Goal: Task Accomplishment & Management: Use online tool/utility

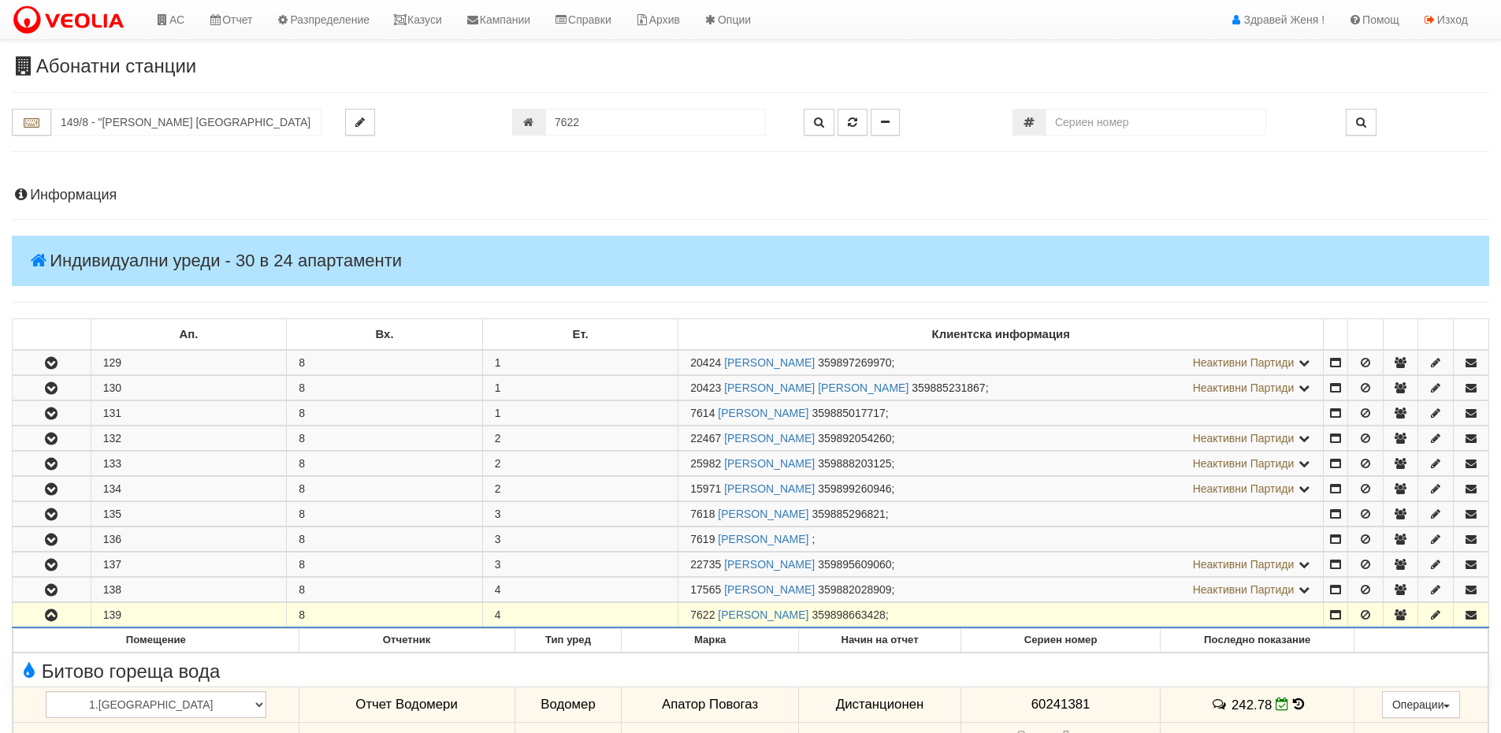
scroll to position [563, 0]
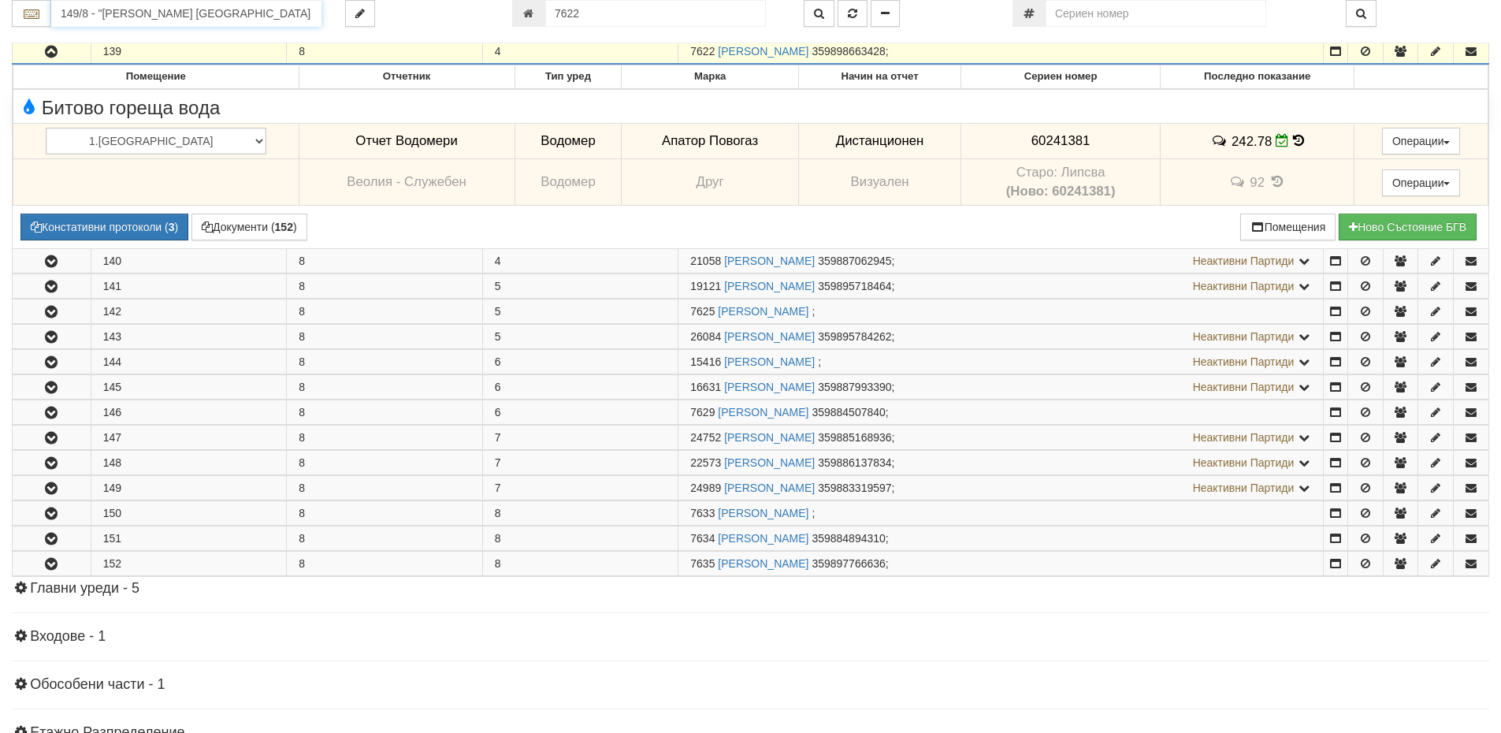
click at [157, 18] on input "149/8 - "ВЕОЛИЯ ЕНЕРДЖИ ВАРНА " ЕАД" at bounding box center [186, 13] width 270 height 27
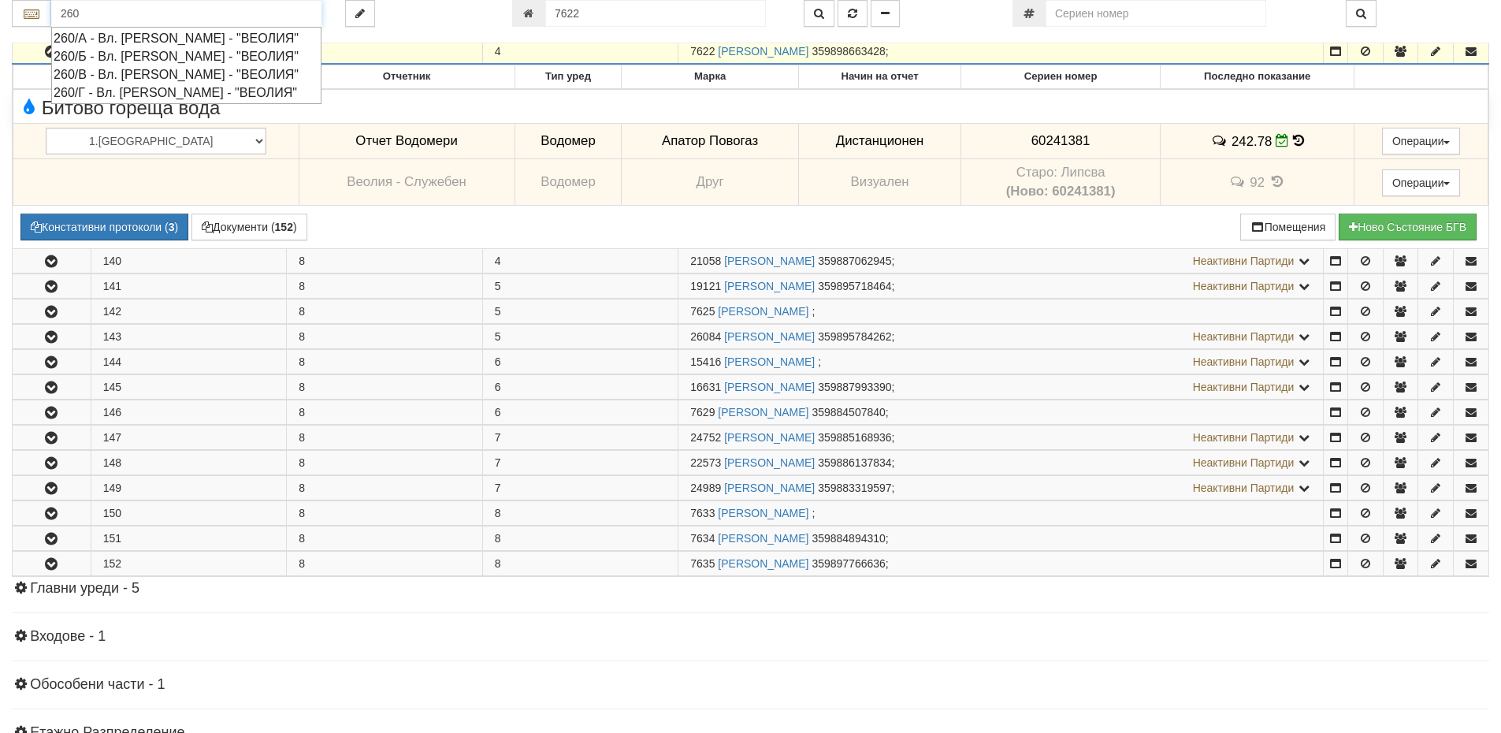
click at [116, 58] on div "260/Б - Вл. Варненчик - "ВЕОЛИЯ"" at bounding box center [187, 56] width 266 height 18
type input "260/Б - Вл. Варненчик - "ВЕОЛИЯ""
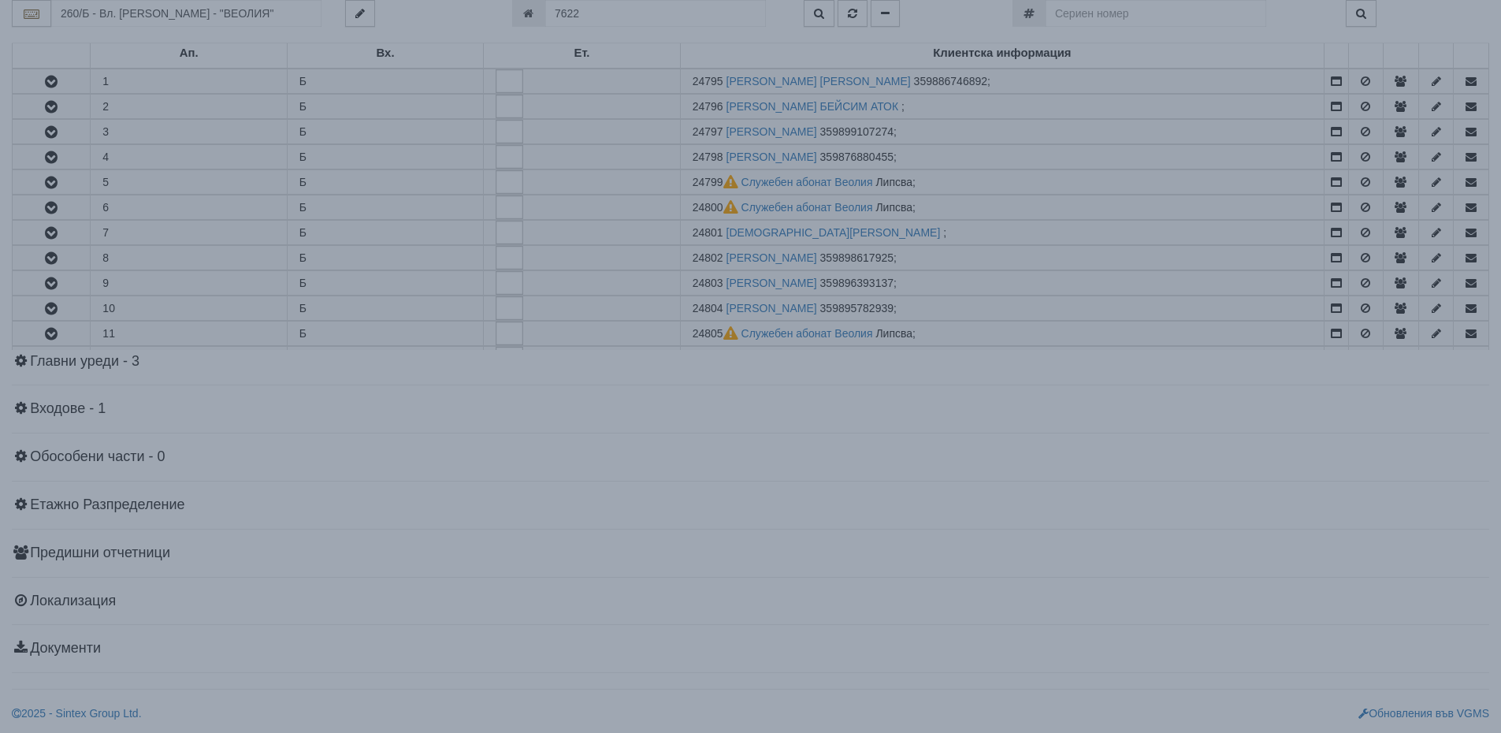
scroll to position [0, 0]
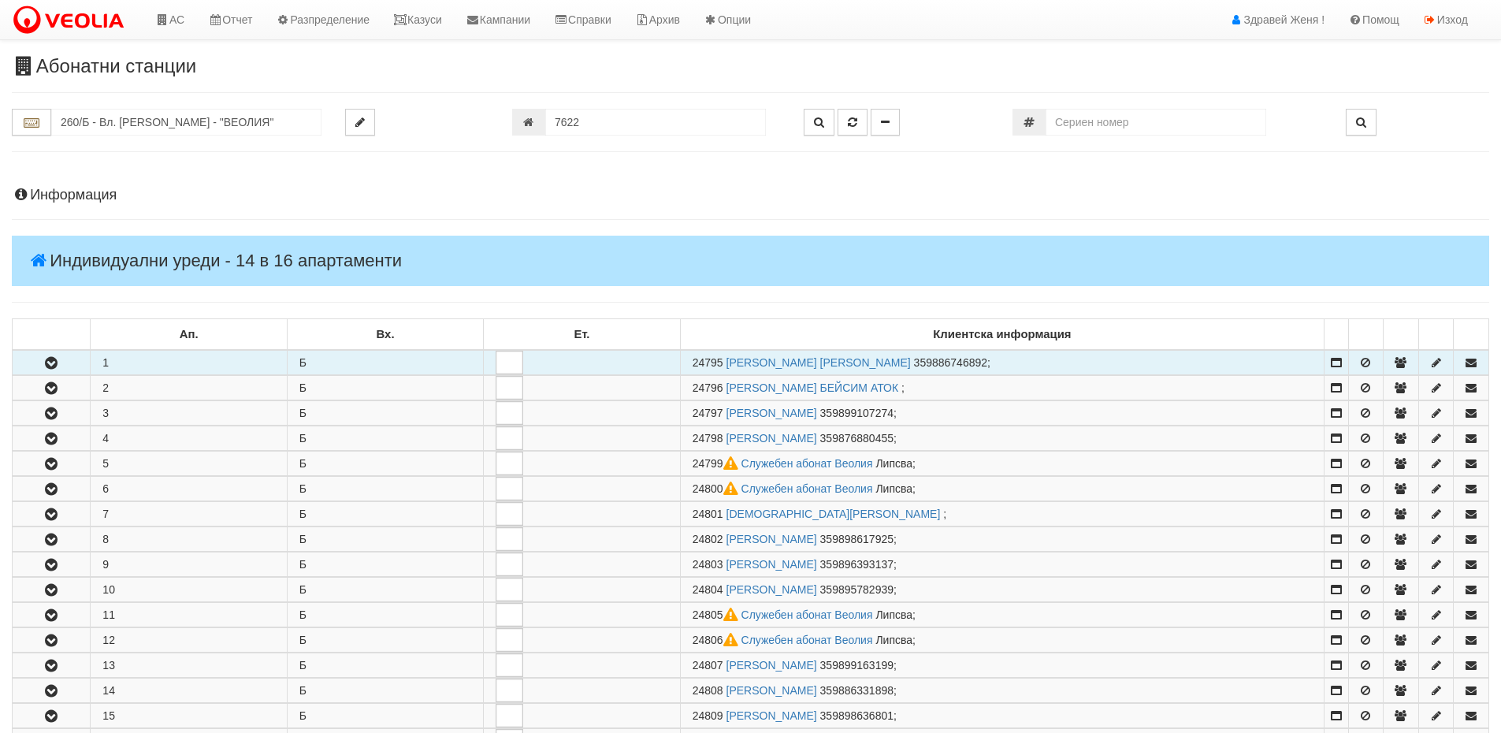
click at [79, 360] on button "button" at bounding box center [51, 363] width 77 height 24
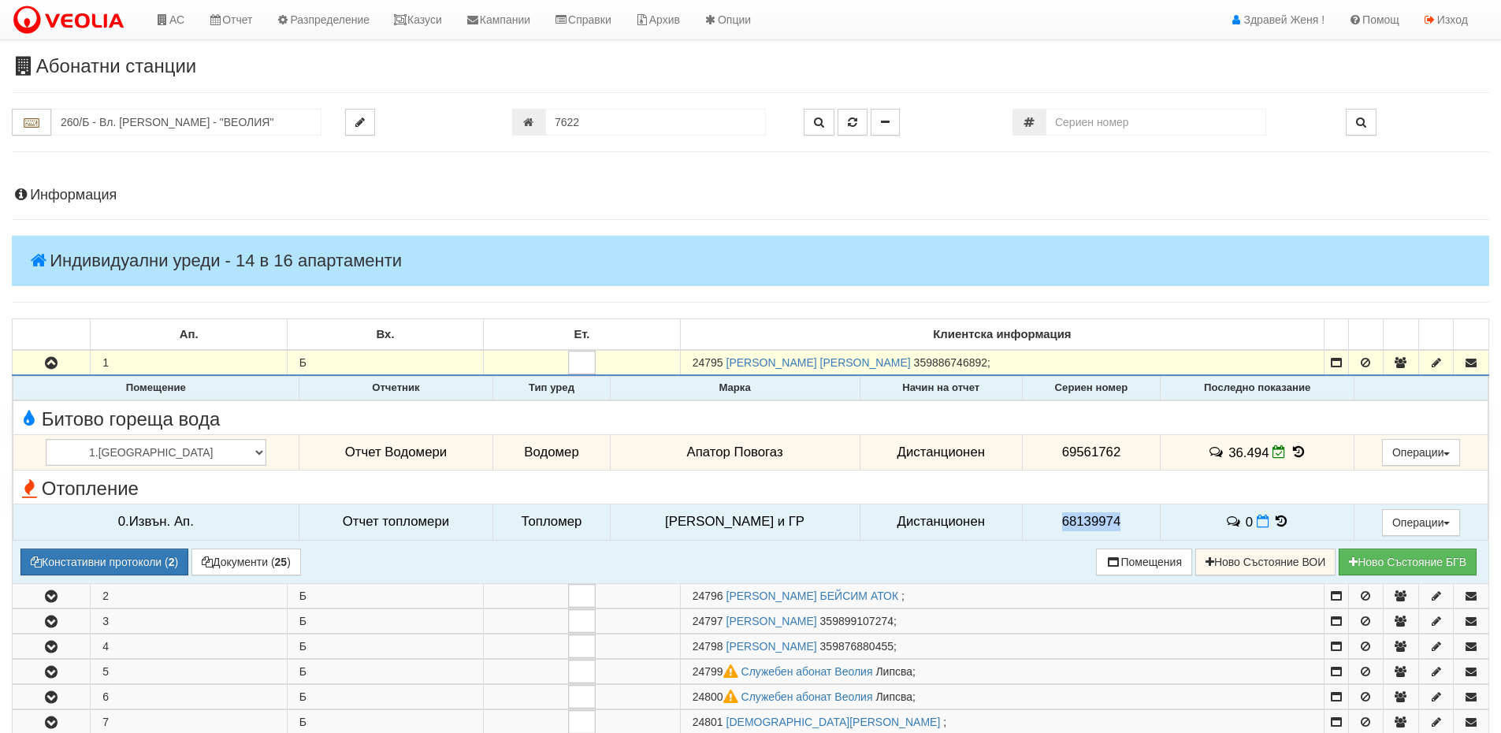
drag, startPoint x: 1095, startPoint y: 520, endPoint x: 1033, endPoint y: 507, distance: 63.5
click at [1024, 524] on td "68139974" at bounding box center [1091, 522] width 138 height 36
click at [1075, 431] on td "Битово гореща вода" at bounding box center [750, 417] width 1475 height 34
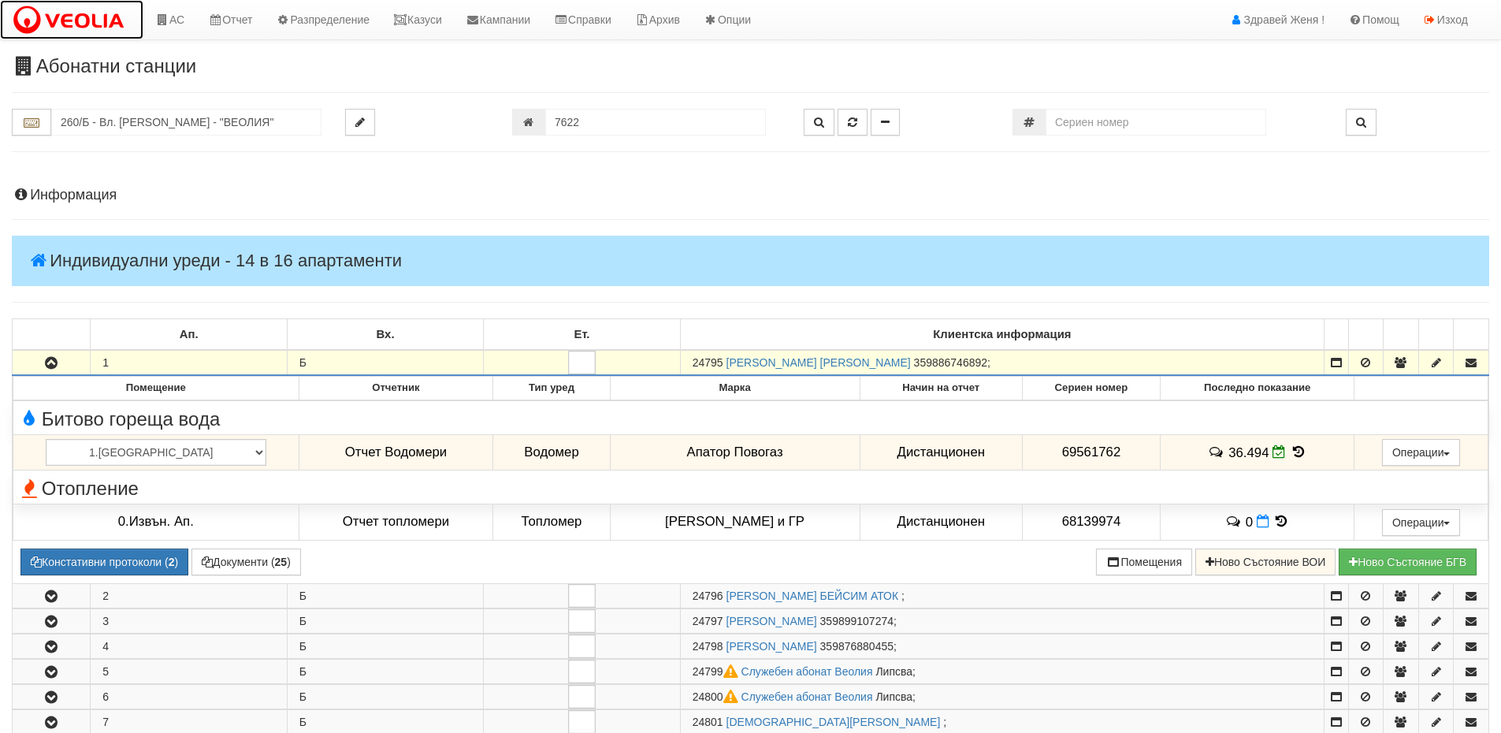
click at [106, 30] on img at bounding box center [72, 20] width 120 height 33
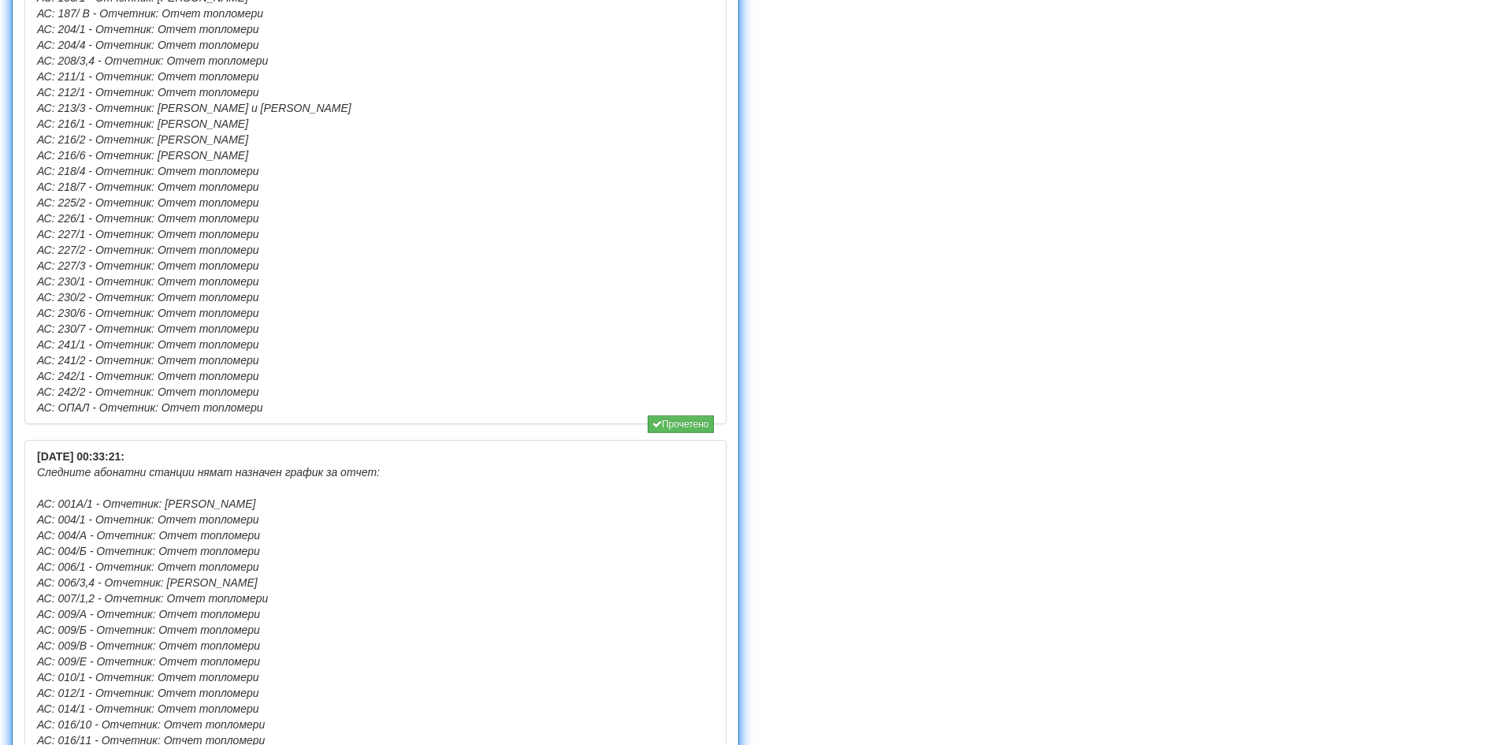
scroll to position [1891, 0]
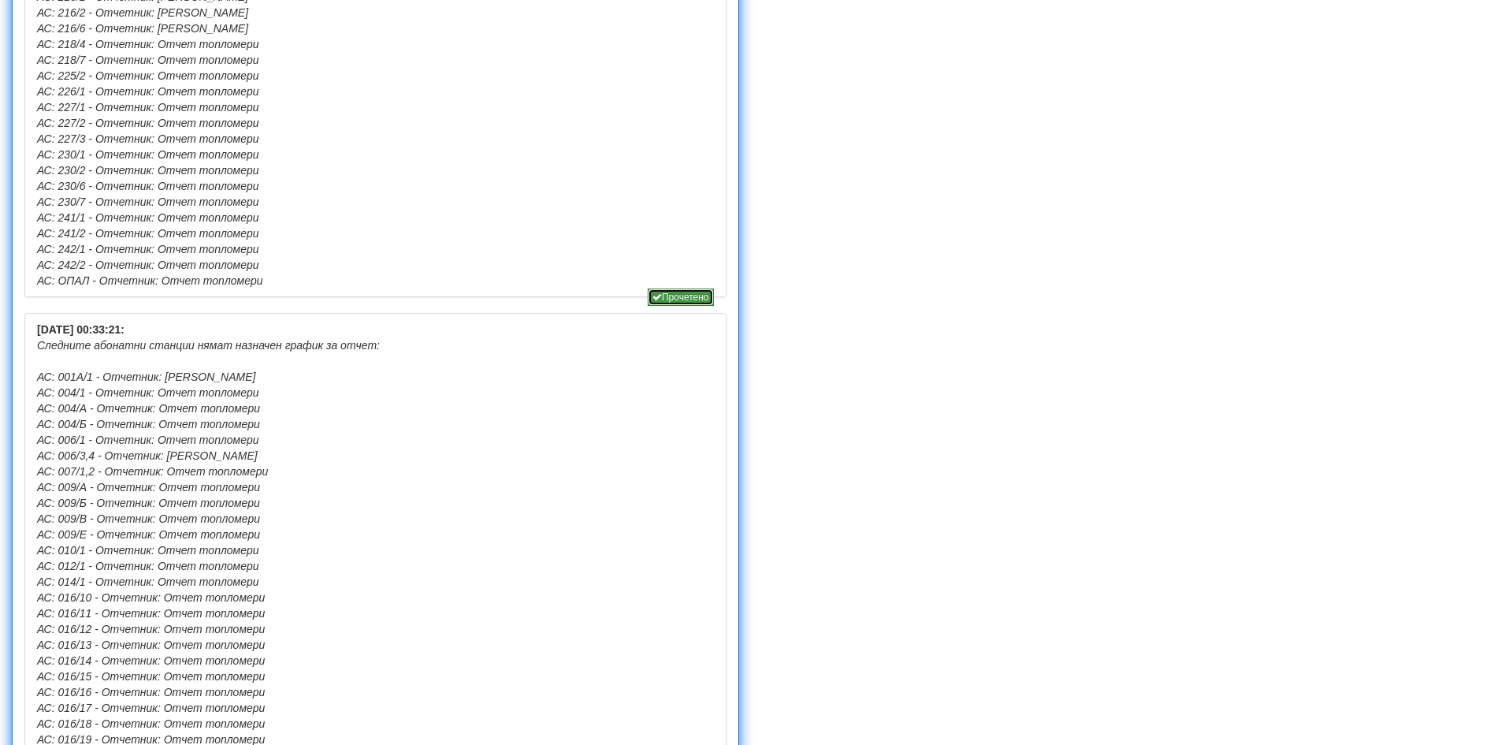
click at [652, 298] on icon "button" at bounding box center [656, 296] width 9 height 9
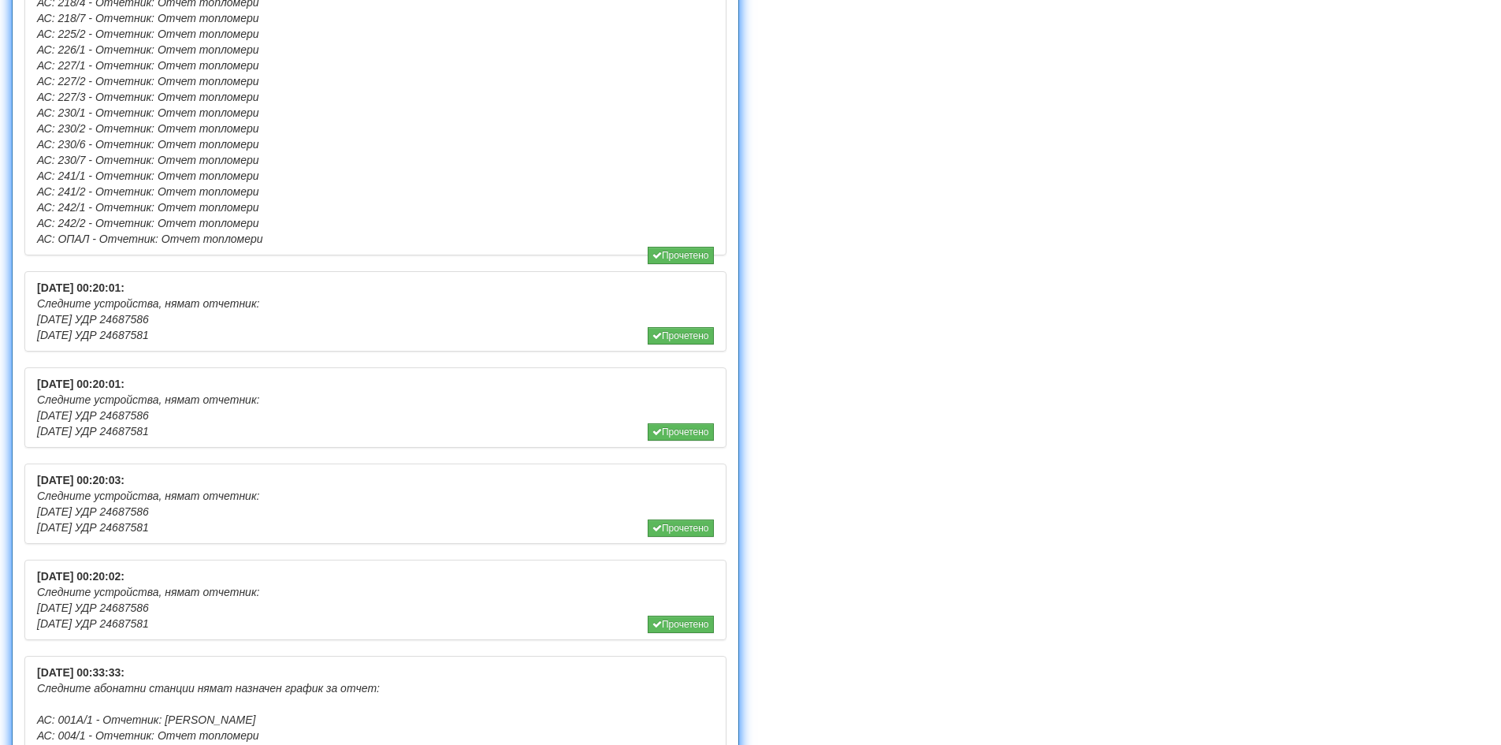
scroll to position [1734, 0]
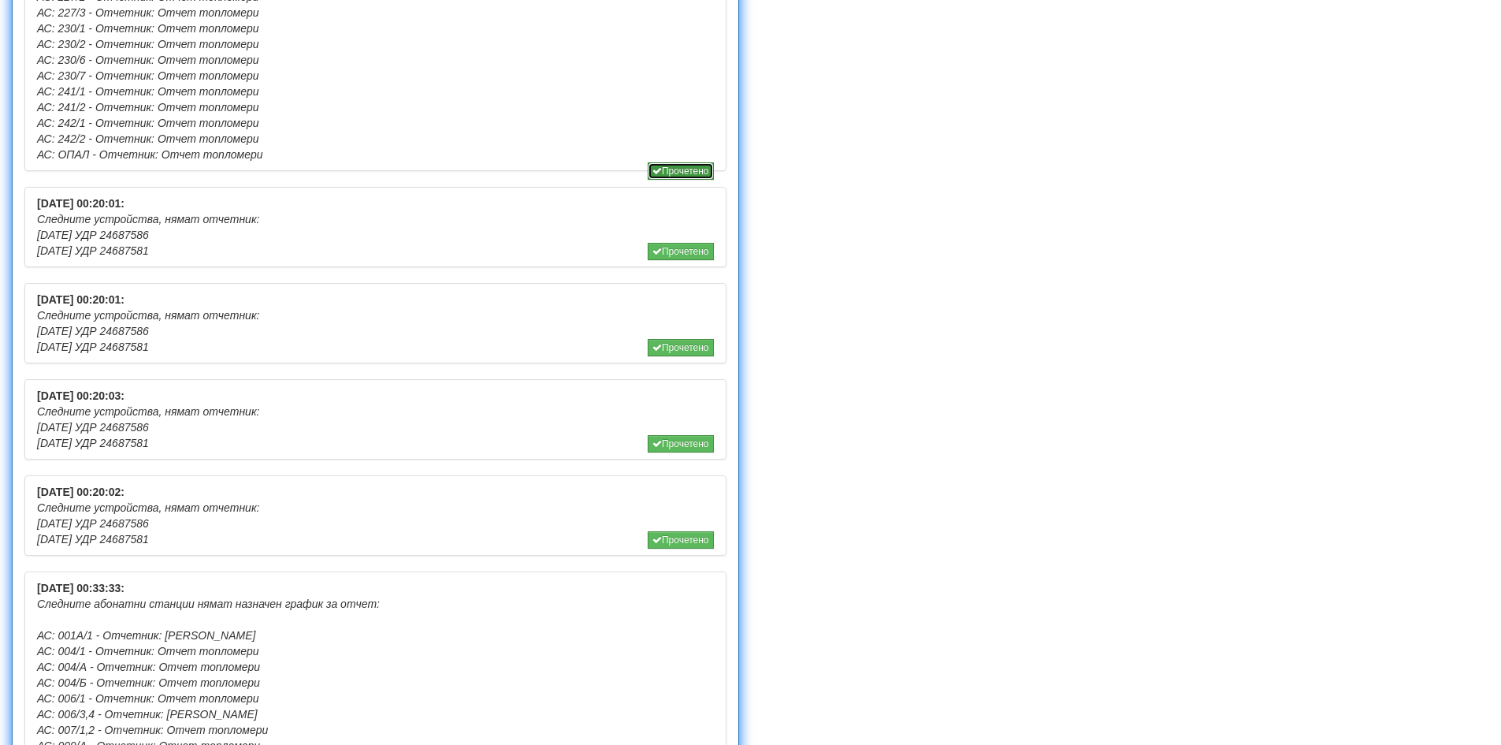
click at [694, 168] on button "Прочетено" at bounding box center [681, 170] width 66 height 17
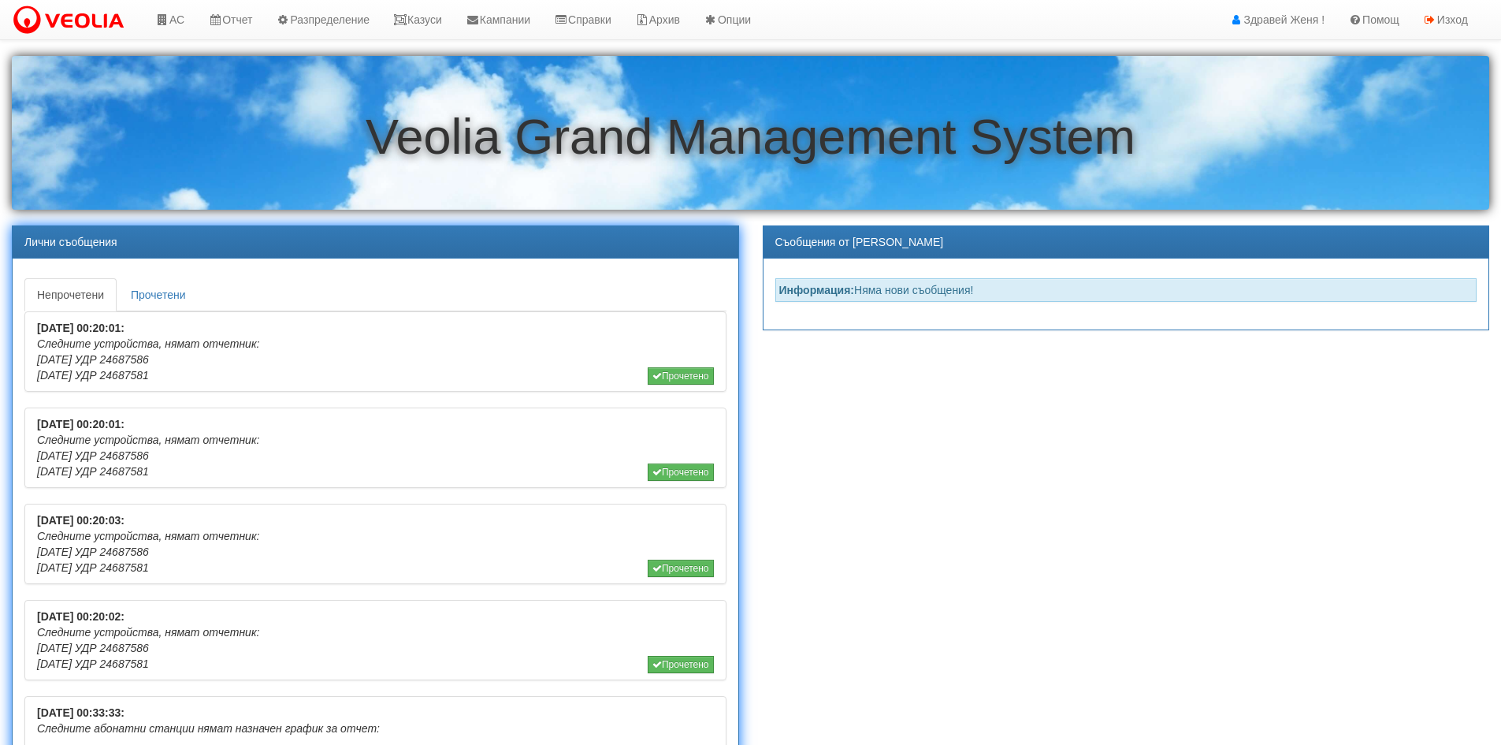
click at [668, 366] on li "[DATE] 00:20:01: Следните устройства, нямат отчетник: [DATE] УДР 24687586 [DATE…" at bounding box center [375, 351] width 702 height 80
click at [669, 371] on button "Прочетено" at bounding box center [681, 375] width 66 height 17
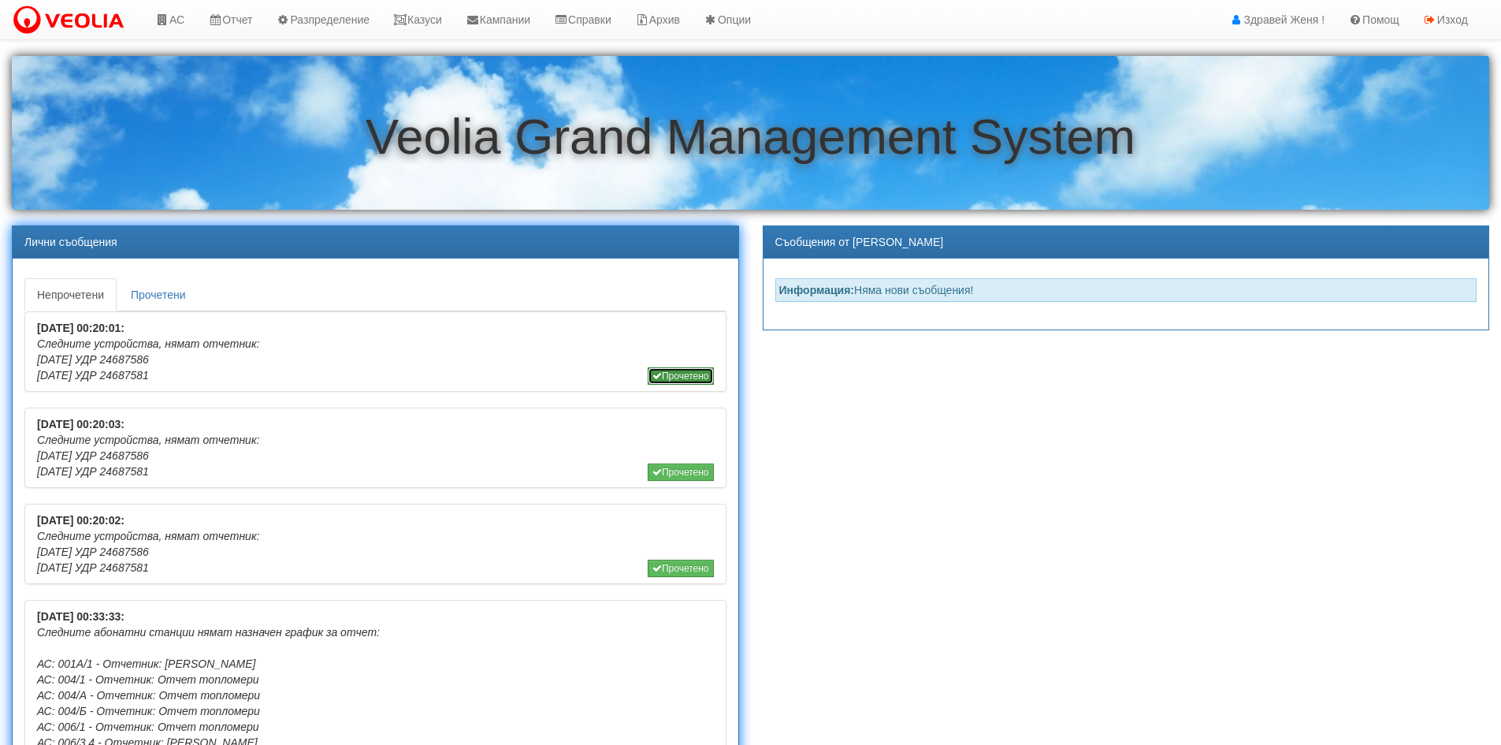
click at [701, 384] on button "Прочетено" at bounding box center [681, 375] width 66 height 17
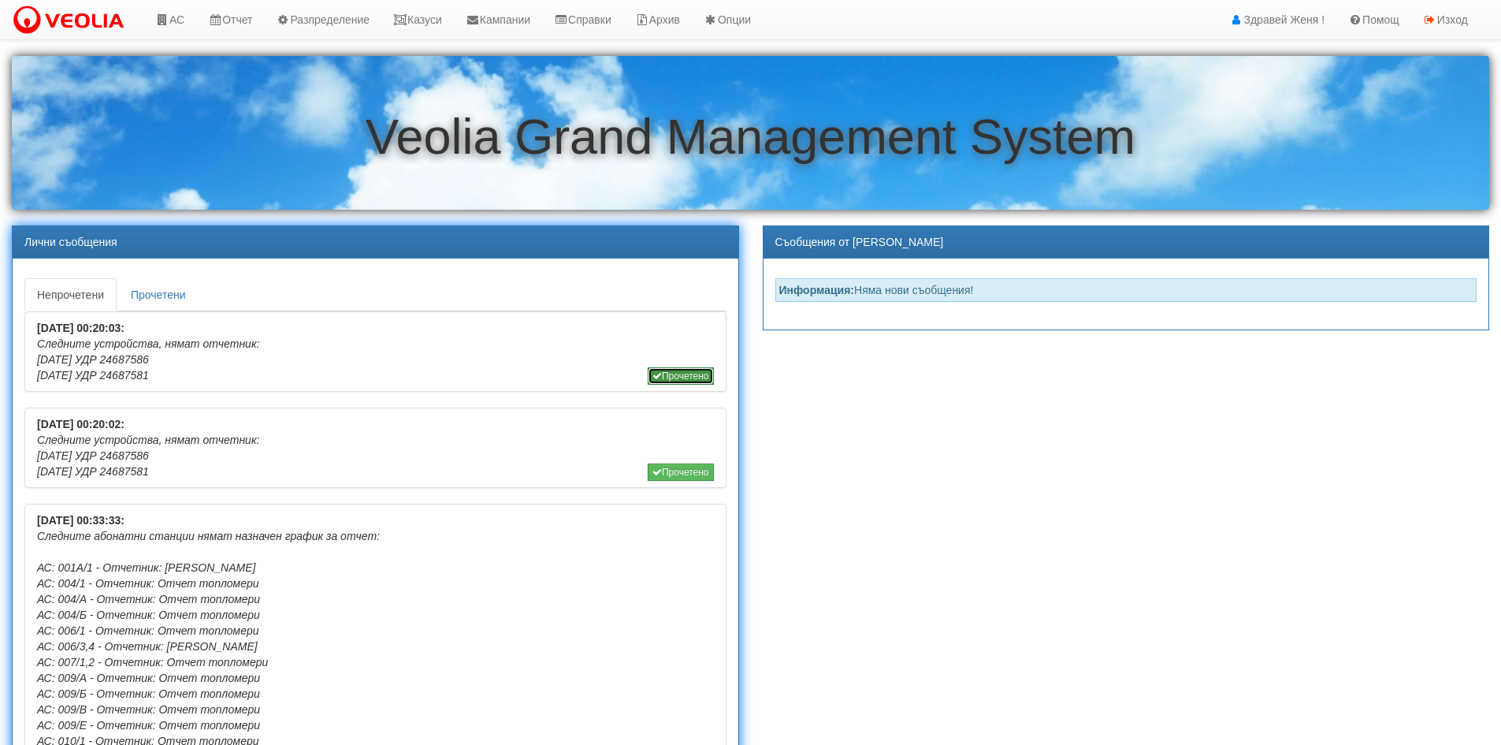
click at [675, 374] on button "Прочетено" at bounding box center [681, 375] width 66 height 17
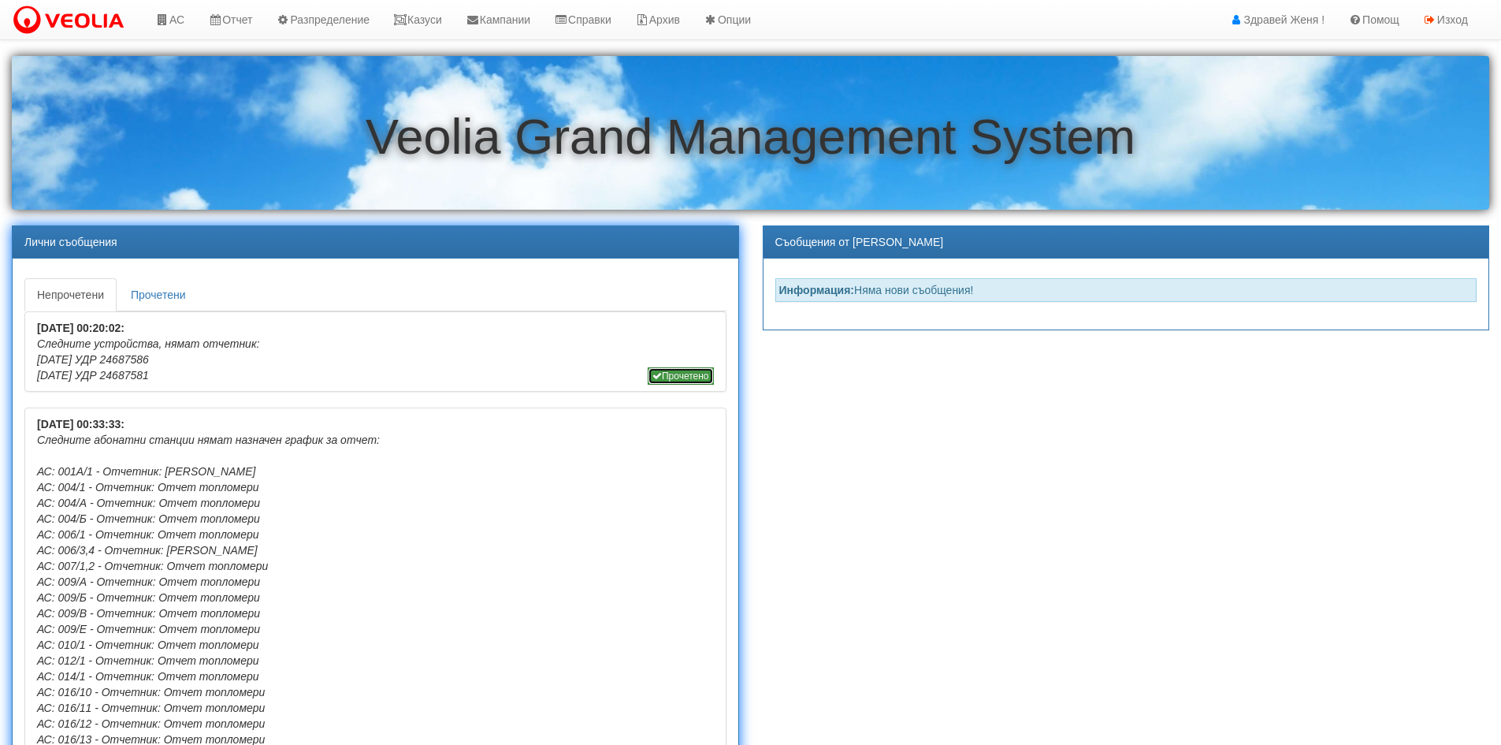
click at [686, 379] on button "Прочетено" at bounding box center [681, 375] width 66 height 17
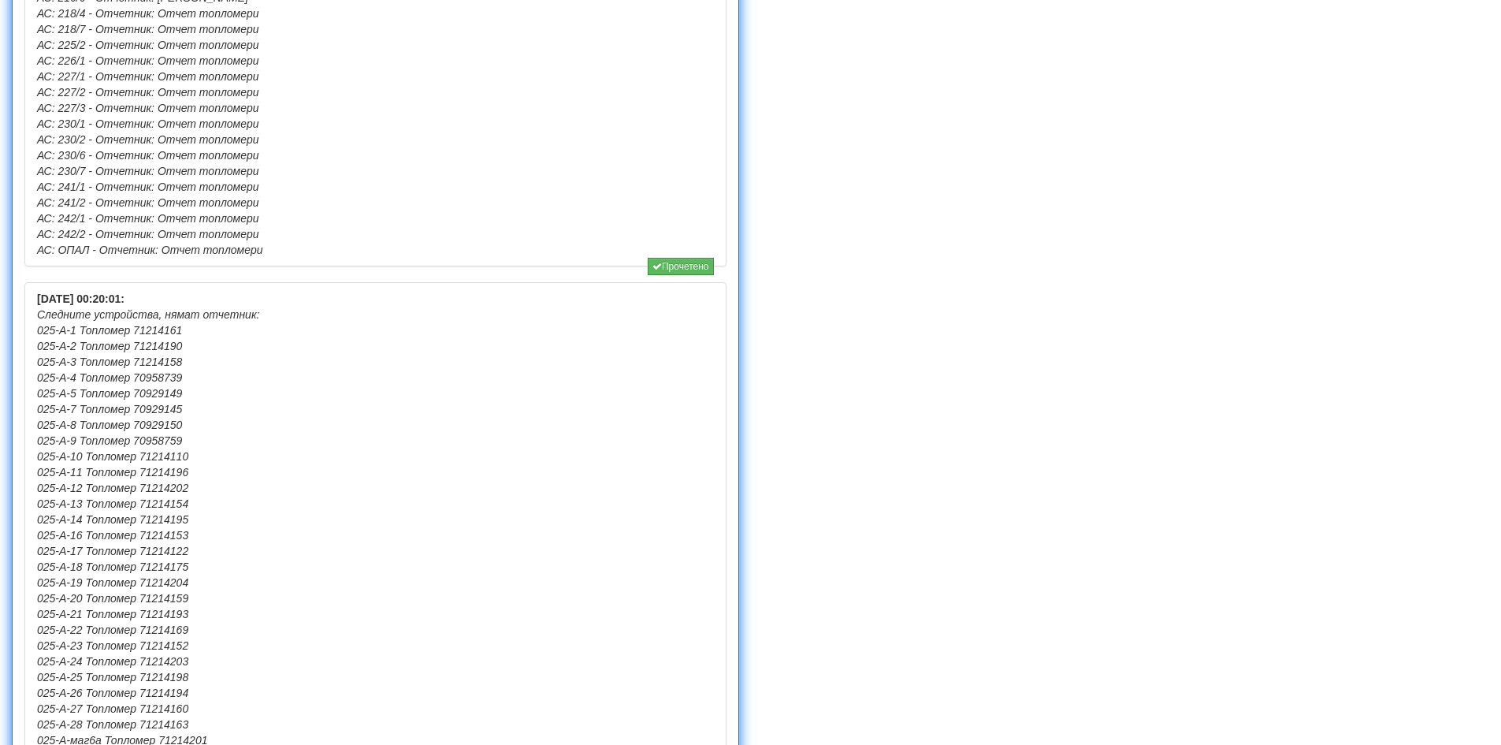
scroll to position [1734, 0]
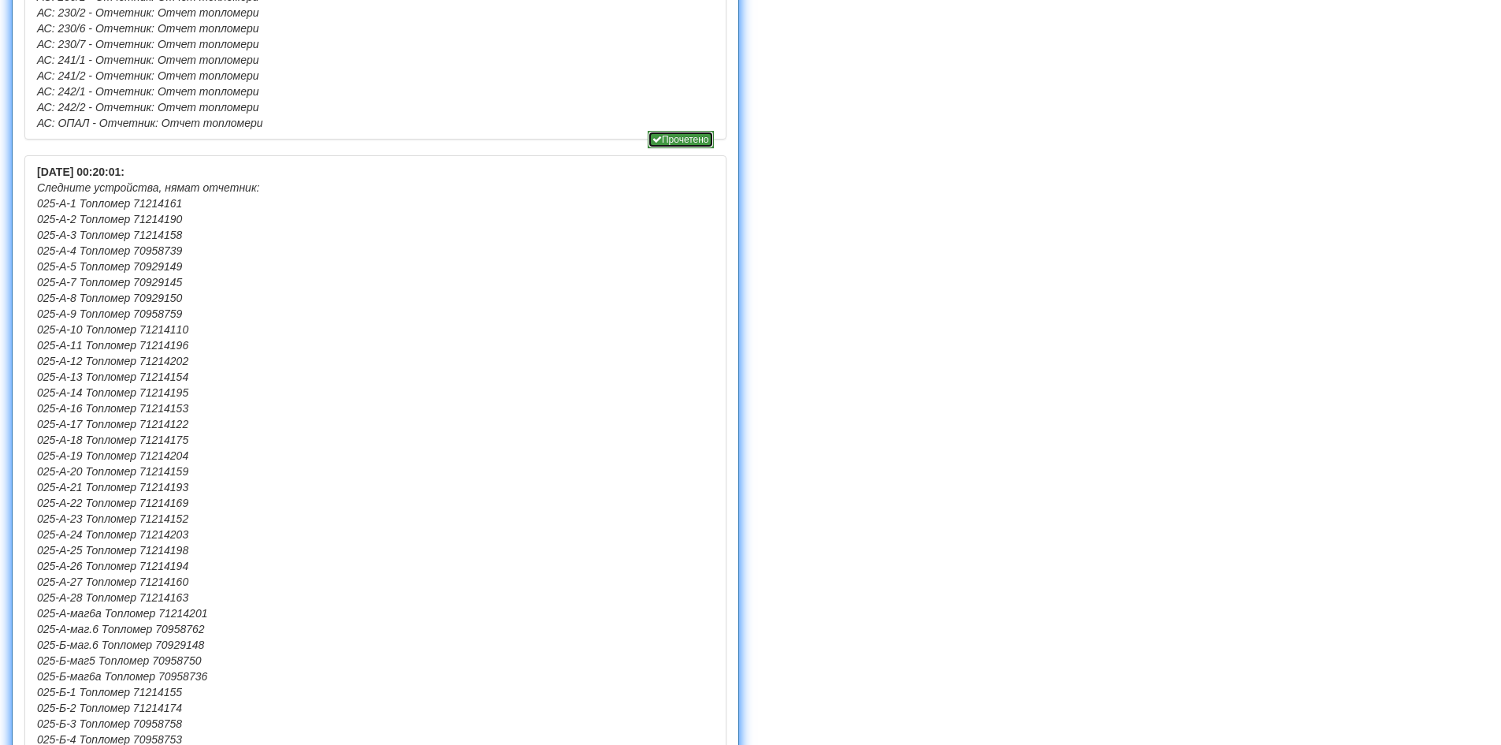
click at [687, 139] on button "Прочетено" at bounding box center [681, 139] width 66 height 17
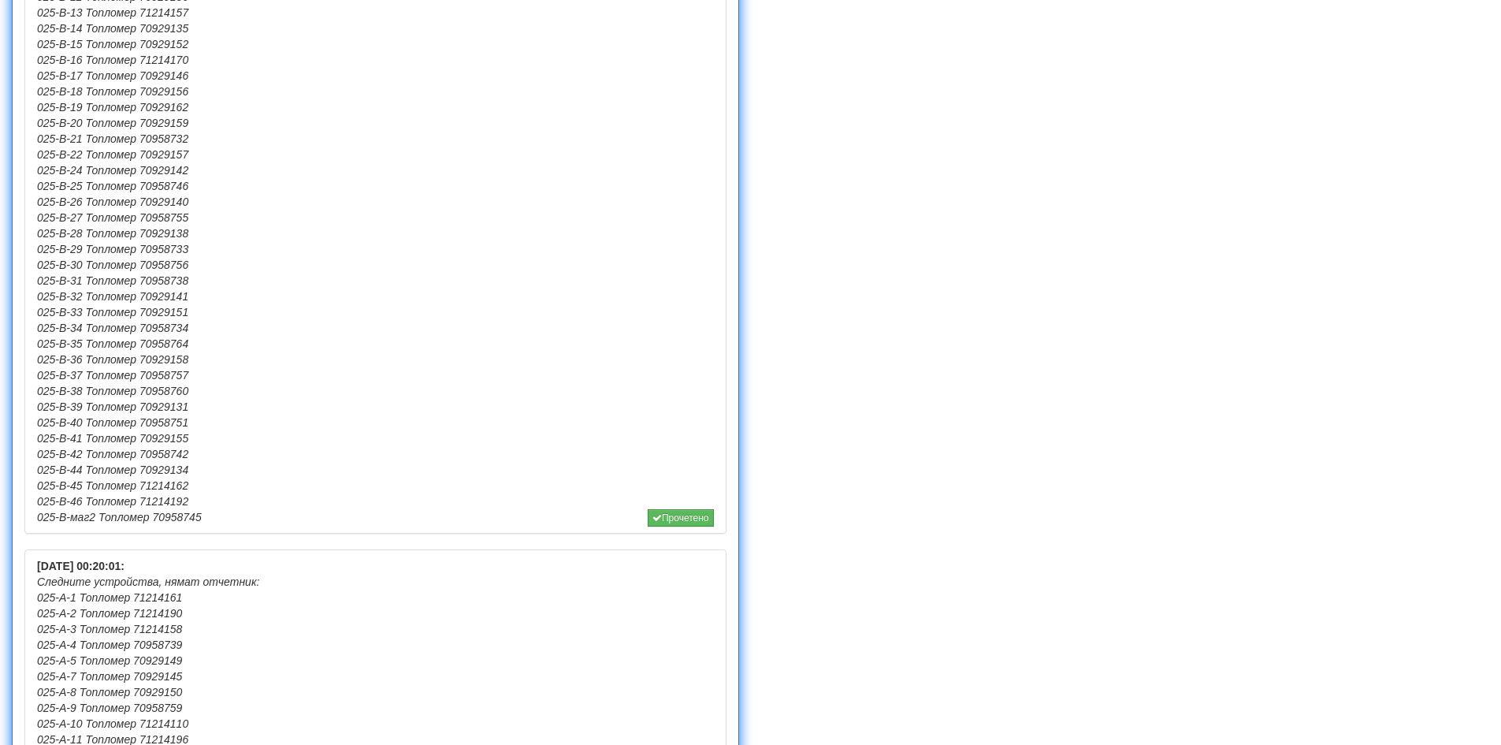
scroll to position [1576, 0]
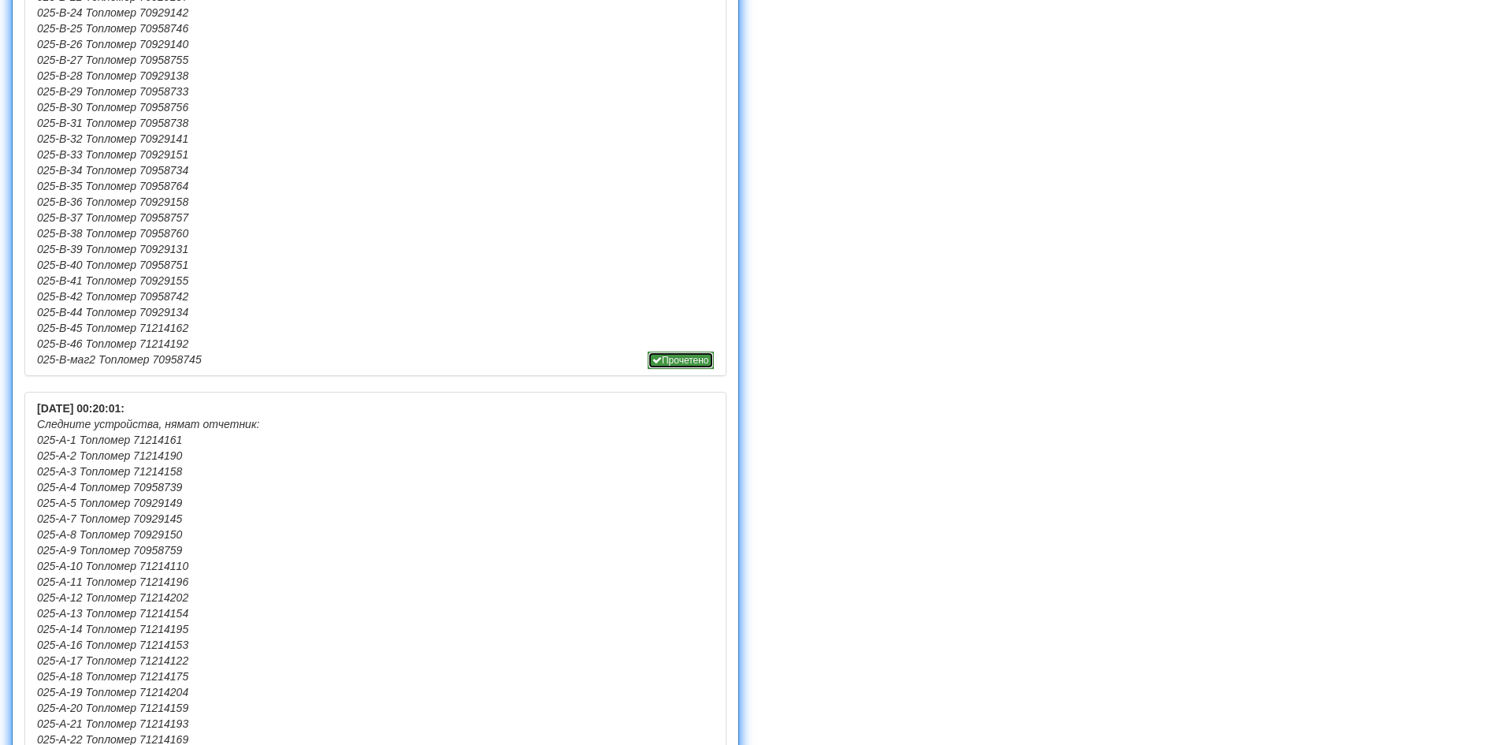
click at [677, 357] on button "Прочетено" at bounding box center [681, 359] width 66 height 17
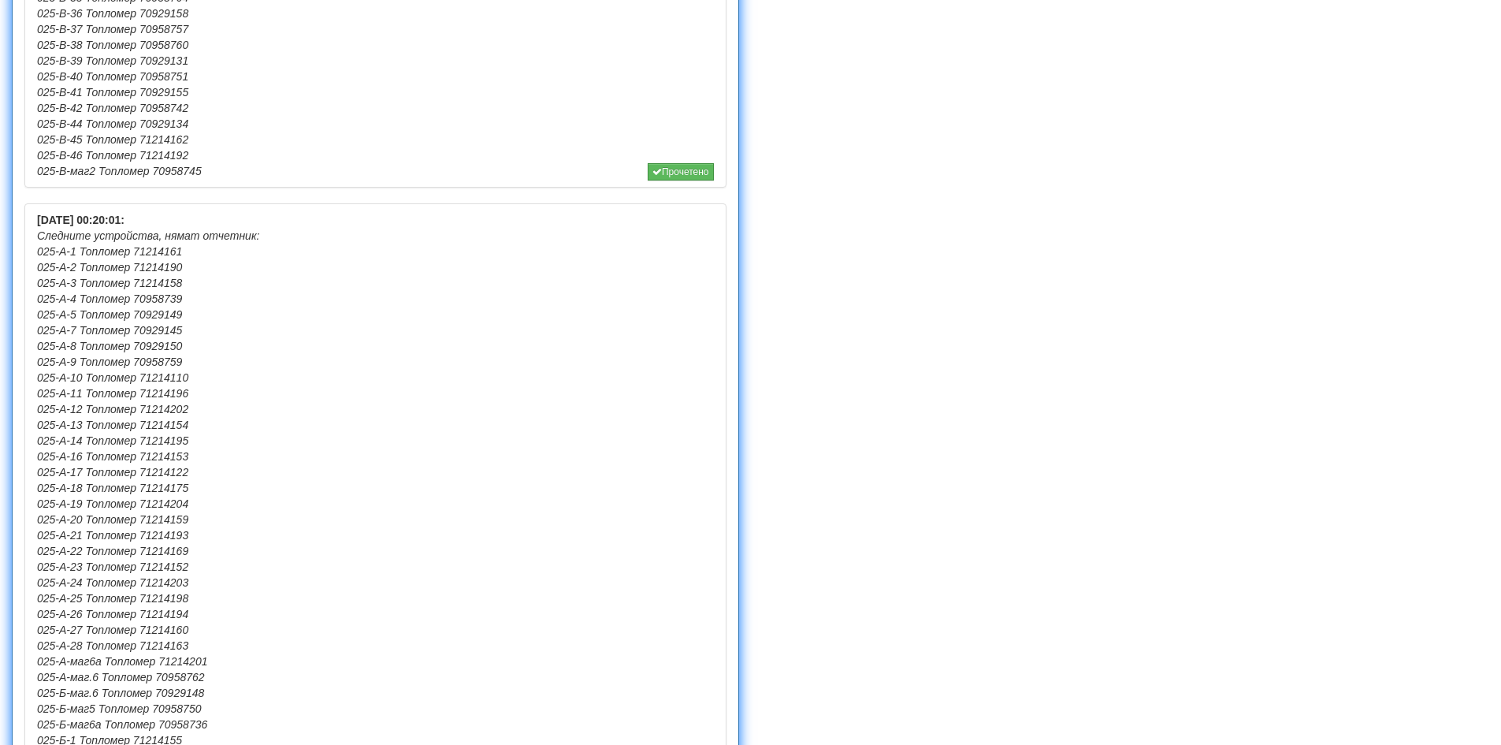
scroll to position [1812, 0]
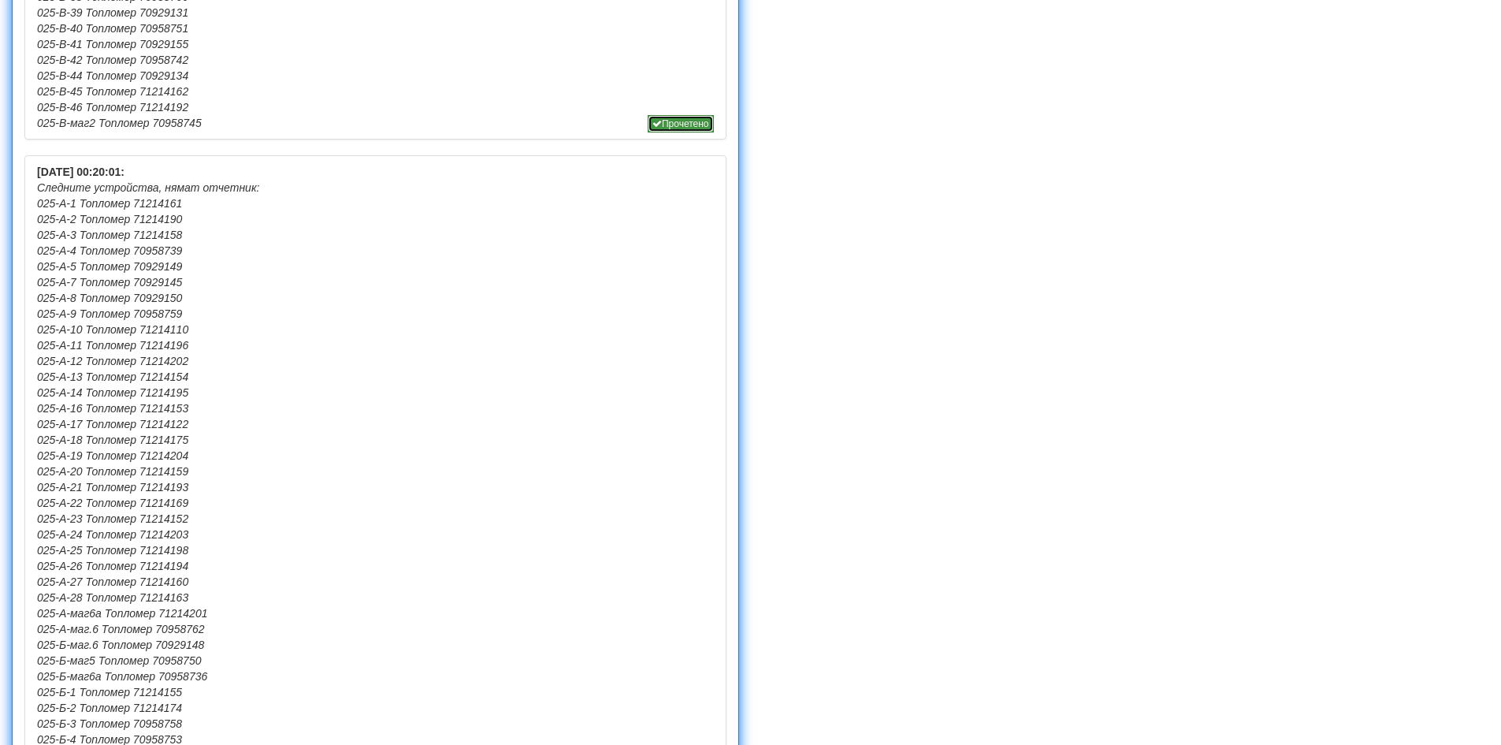
click at [663, 118] on button "Прочетено" at bounding box center [681, 123] width 66 height 17
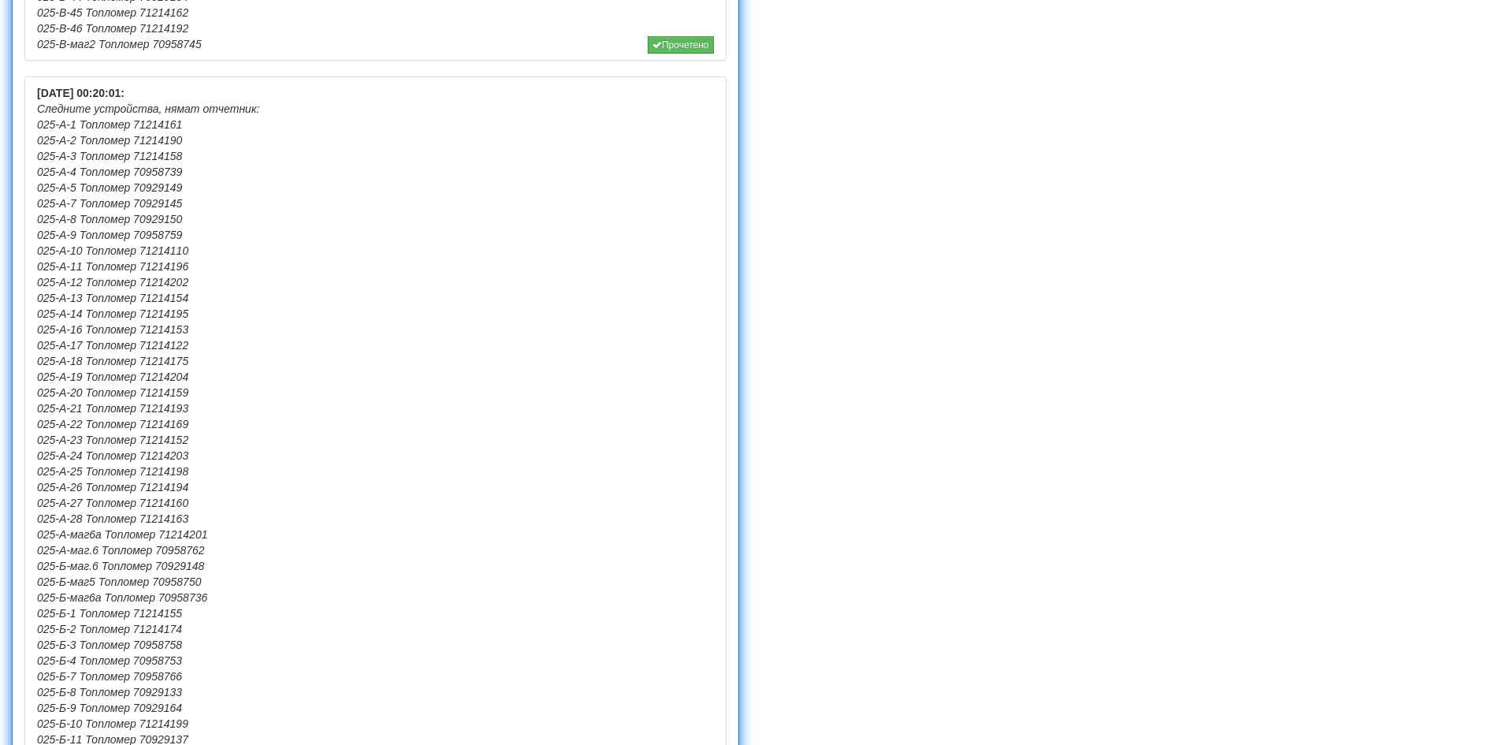
scroll to position [1576, 0]
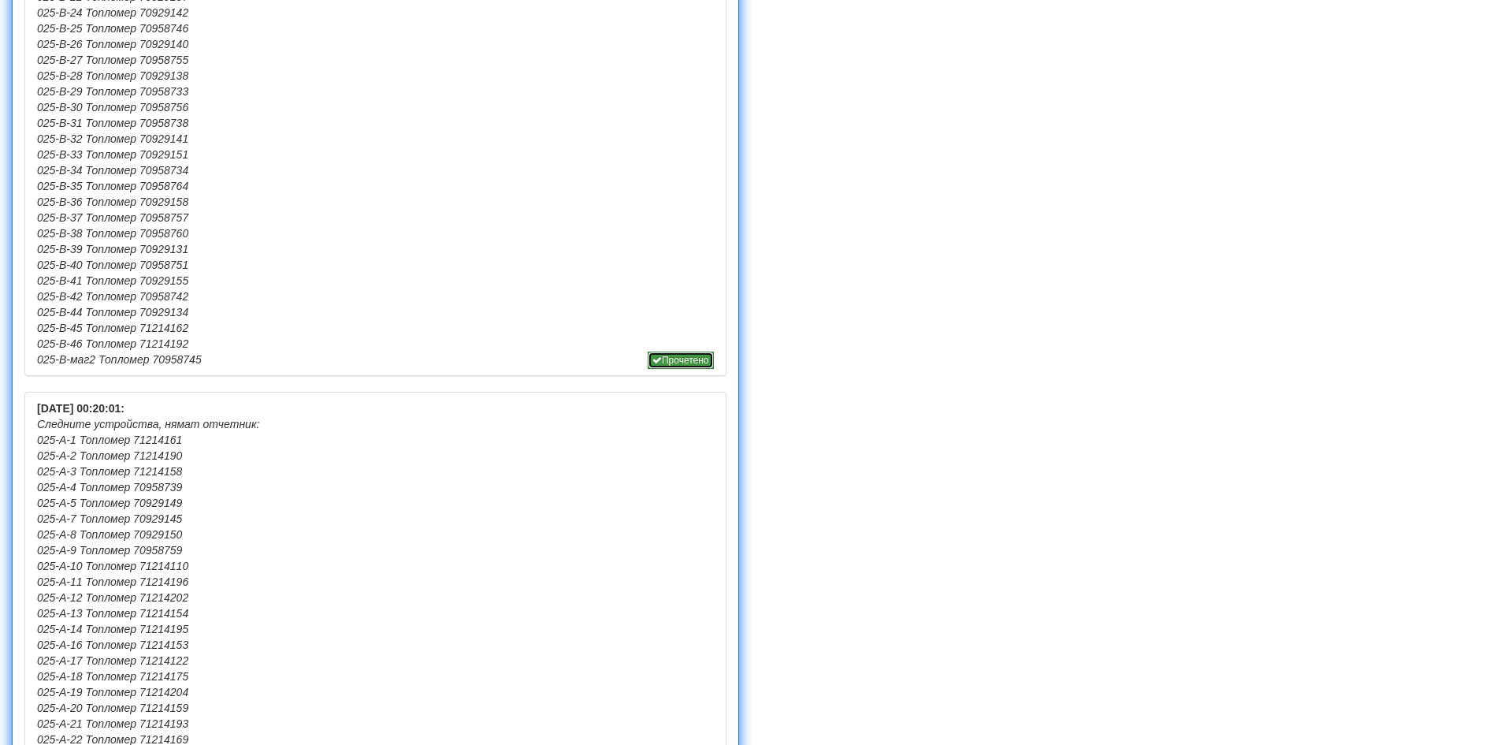
click at [693, 353] on button "Прочетено" at bounding box center [681, 359] width 66 height 17
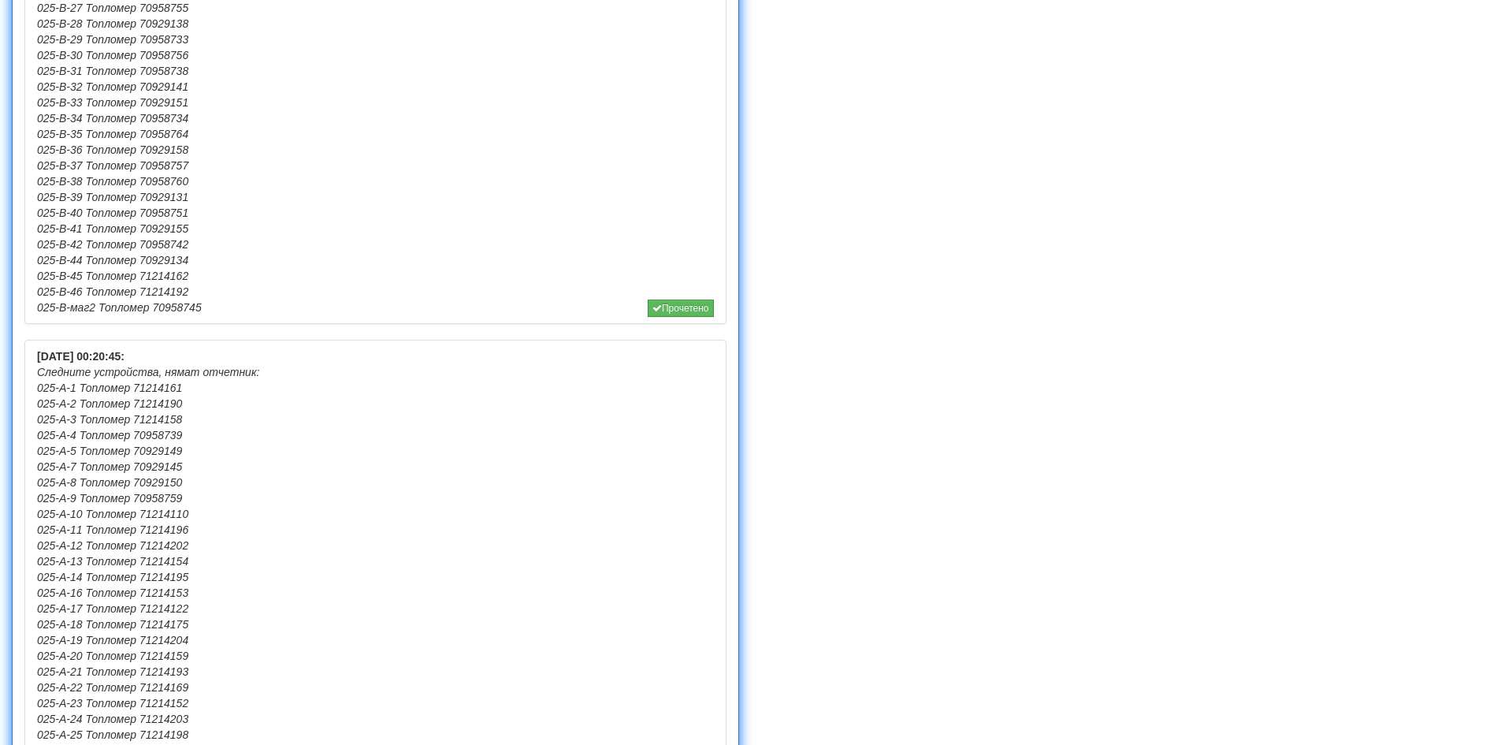
scroll to position [1891, 0]
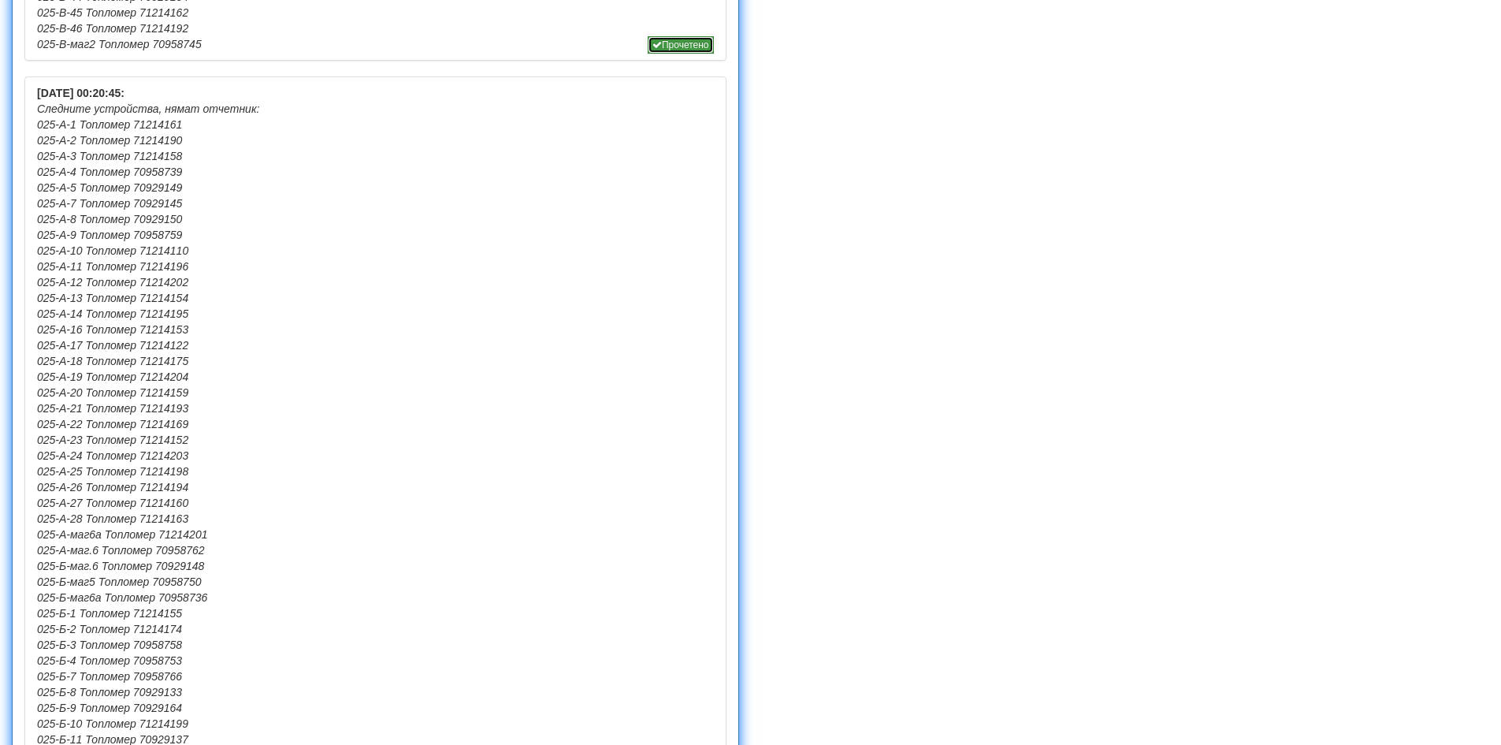
click at [687, 48] on button "Прочетено" at bounding box center [681, 44] width 66 height 17
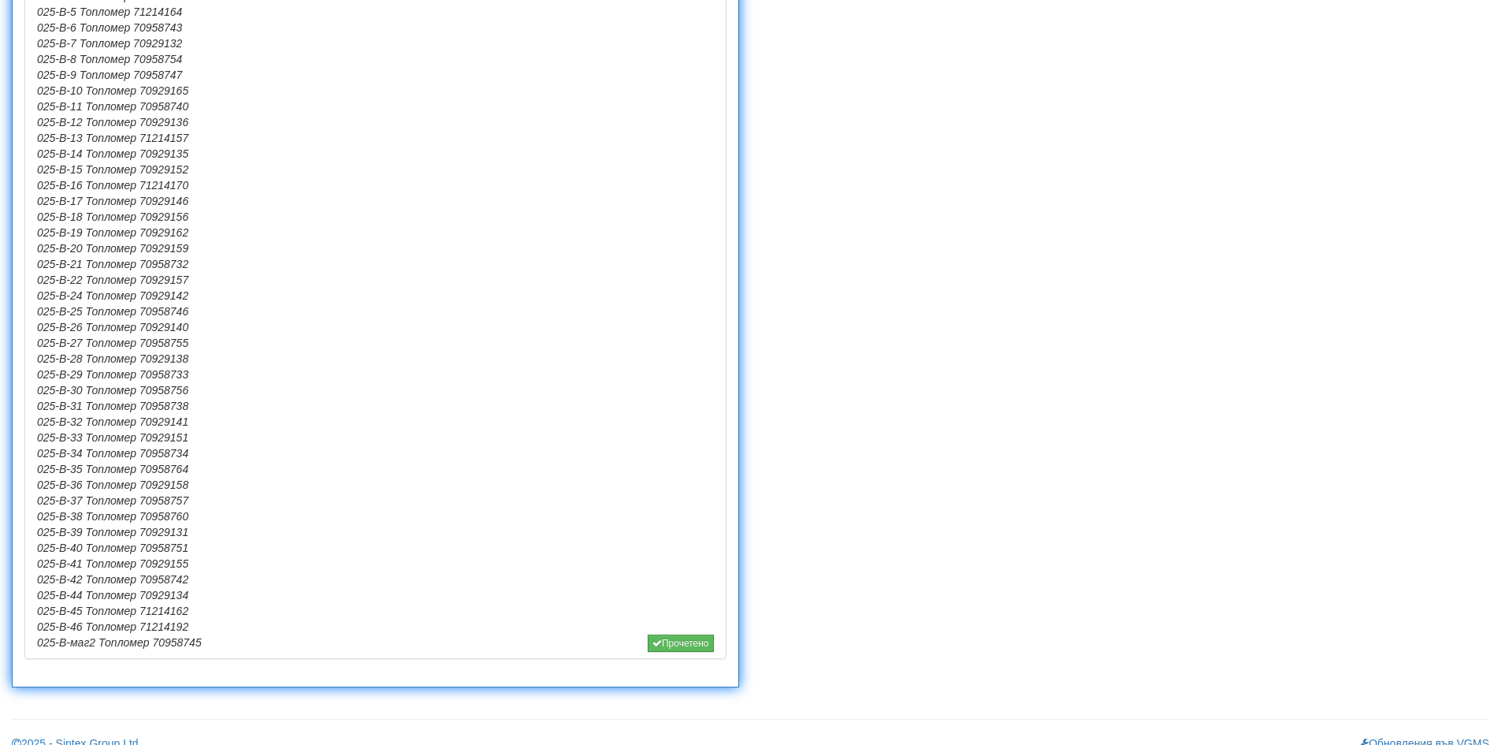
scroll to position [1311, 0]
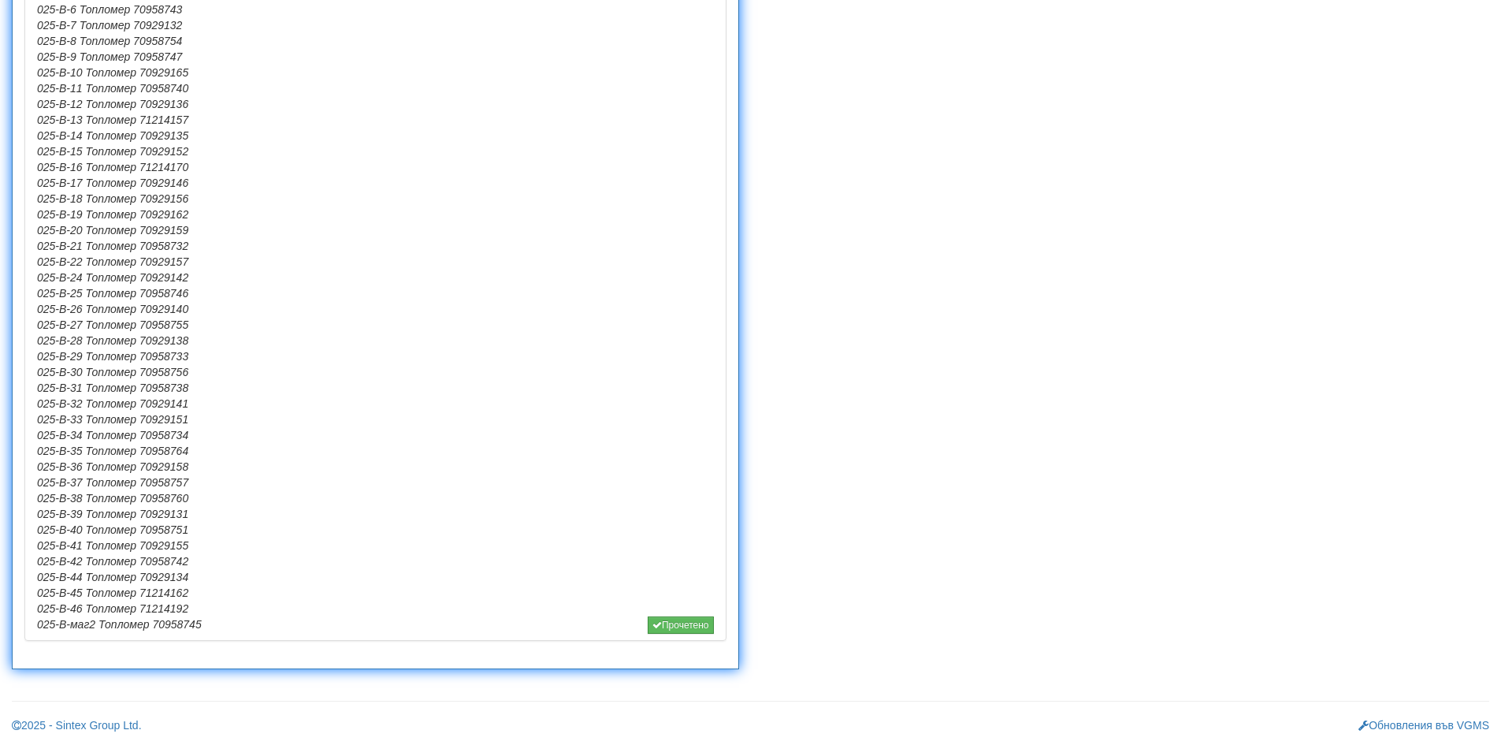
click at [670, 624] on button "Прочетено" at bounding box center [681, 624] width 66 height 17
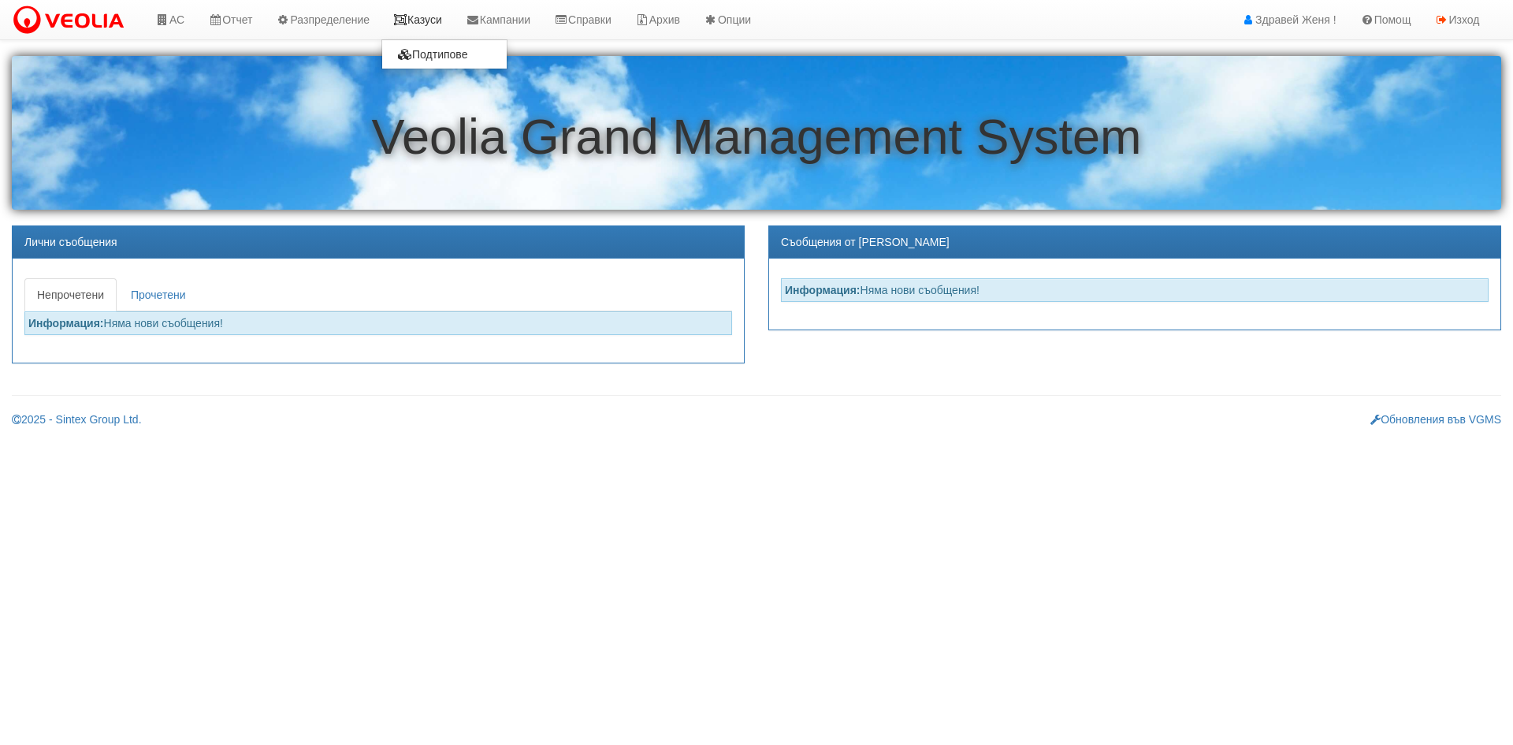
click at [449, 18] on link "Казуси" at bounding box center [417, 19] width 72 height 39
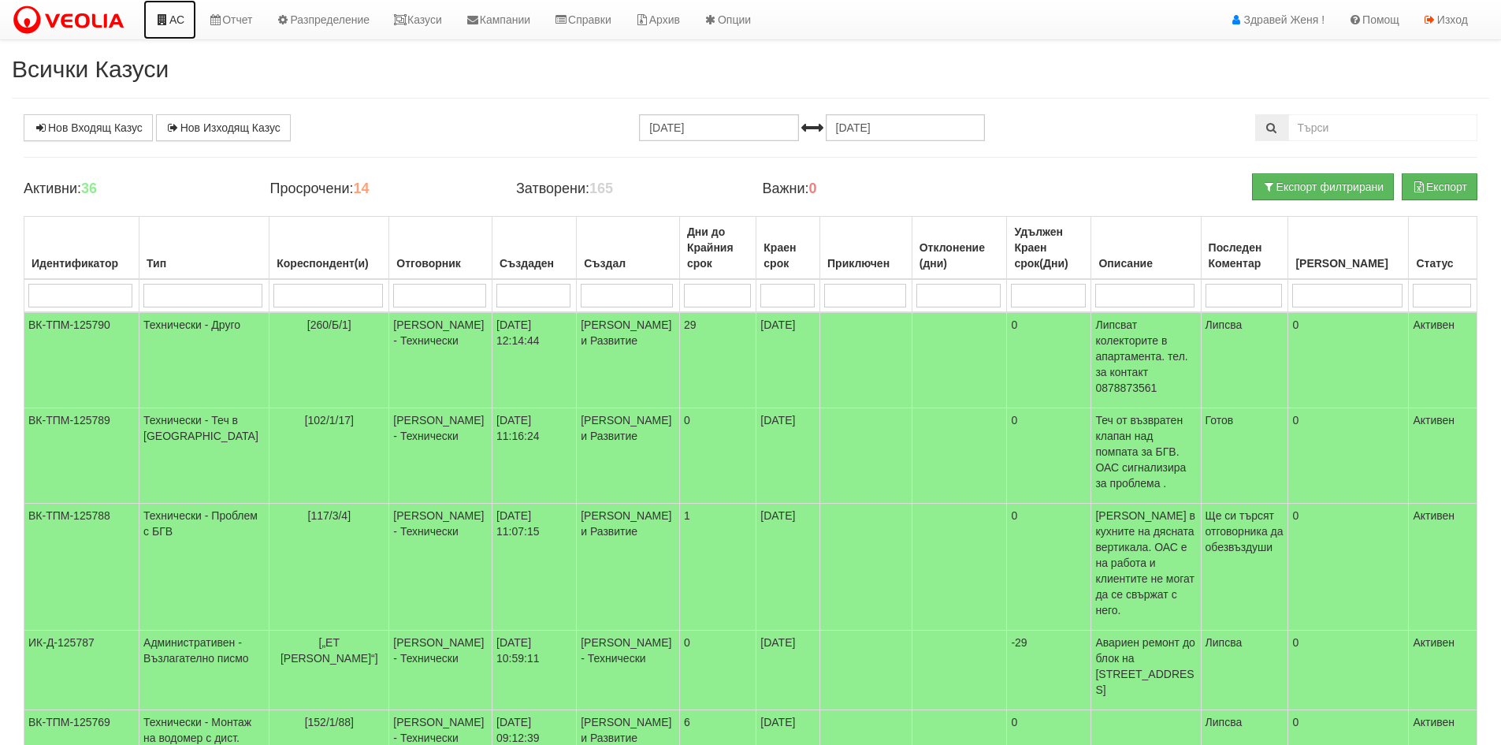
click at [166, 26] on link "АС" at bounding box center [169, 19] width 53 height 39
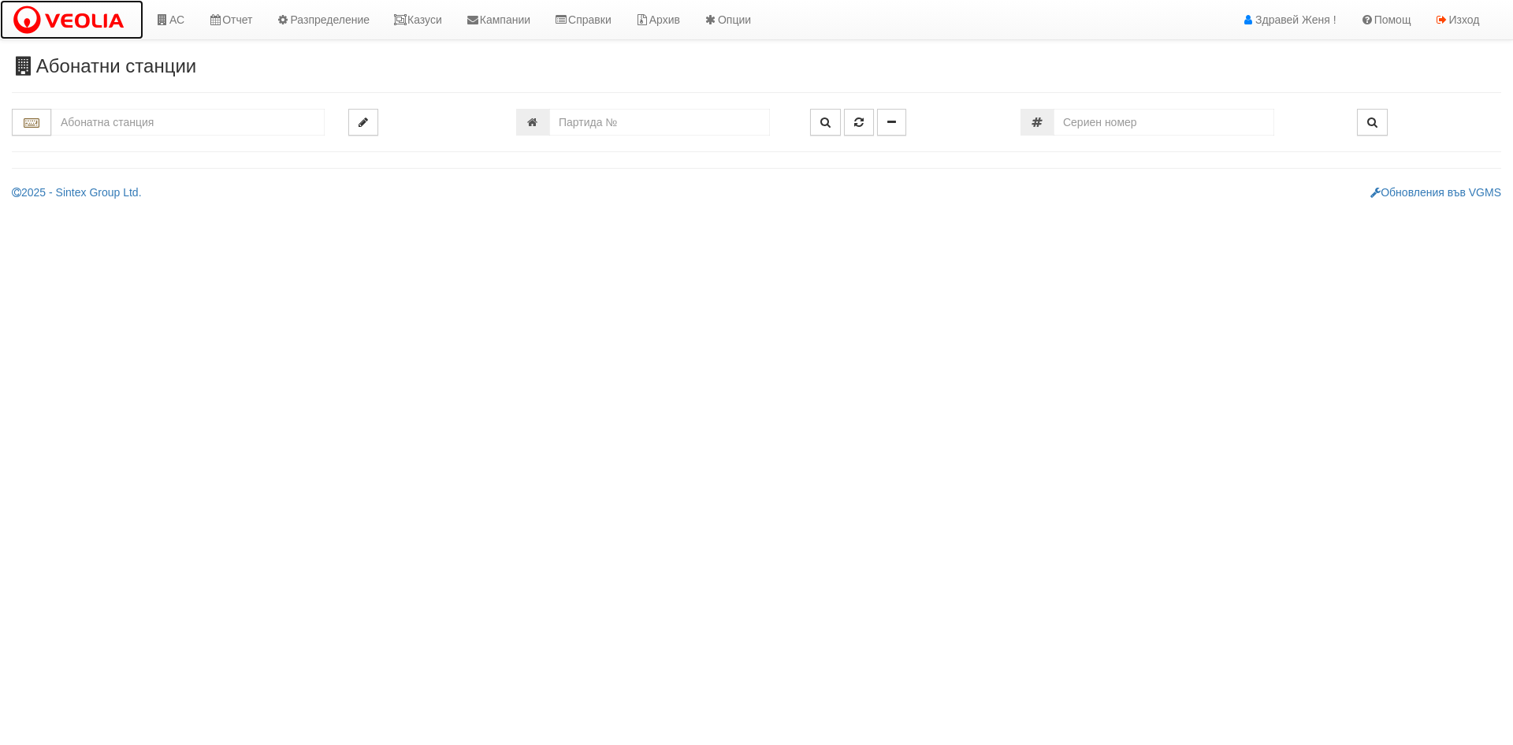
click at [79, 5] on img at bounding box center [72, 20] width 120 height 33
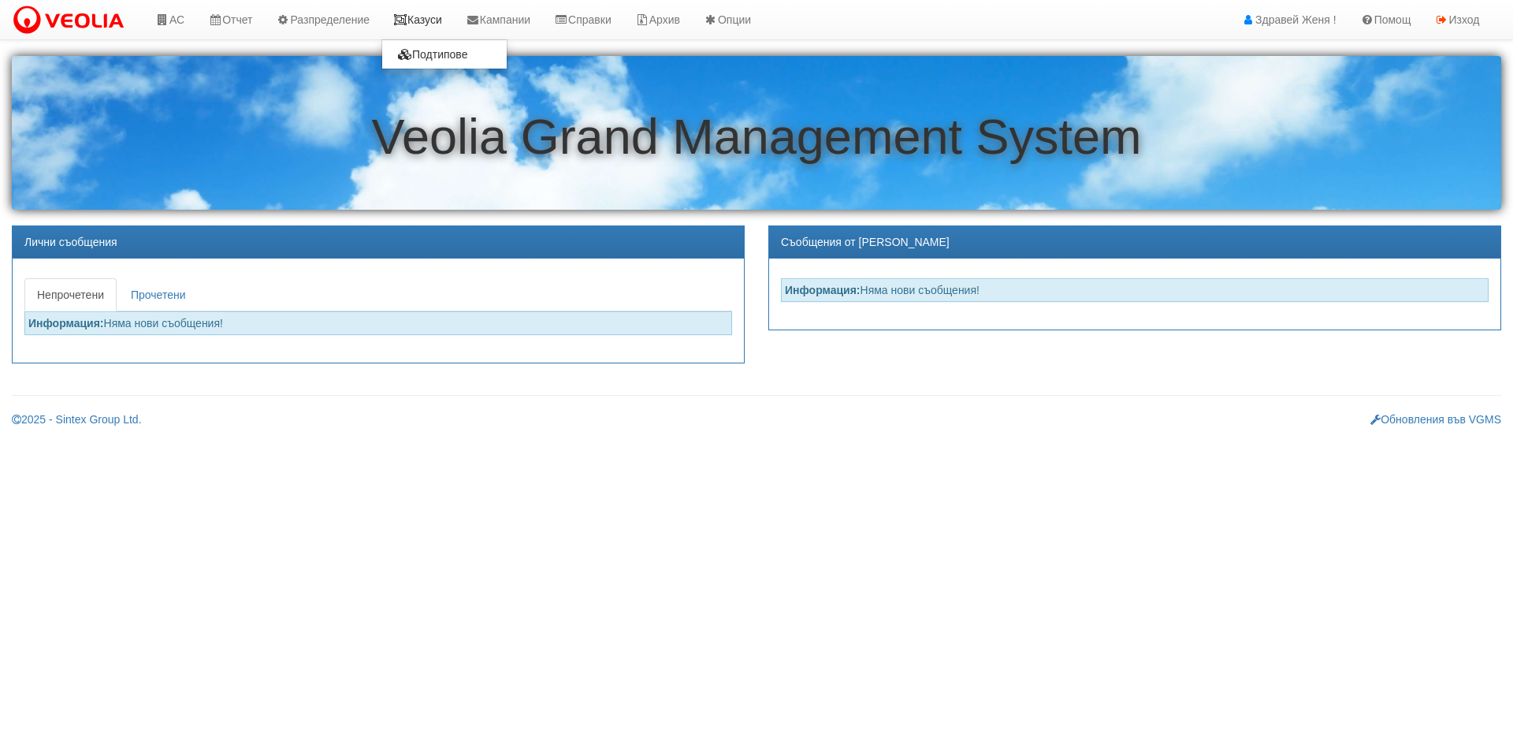
click at [422, 13] on link "Казуси" at bounding box center [417, 19] width 72 height 39
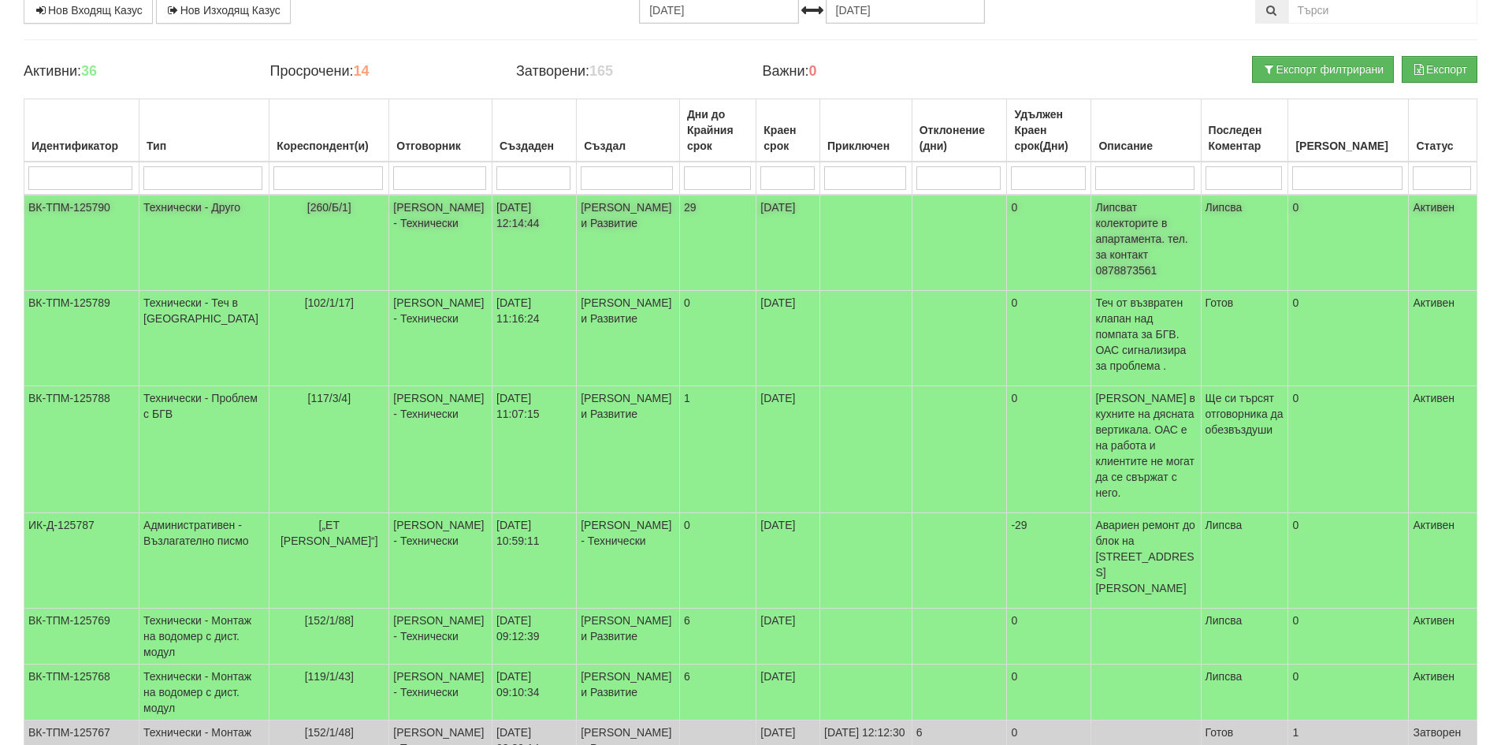
scroll to position [79, 0]
